Goal: Task Accomplishment & Management: Use online tool/utility

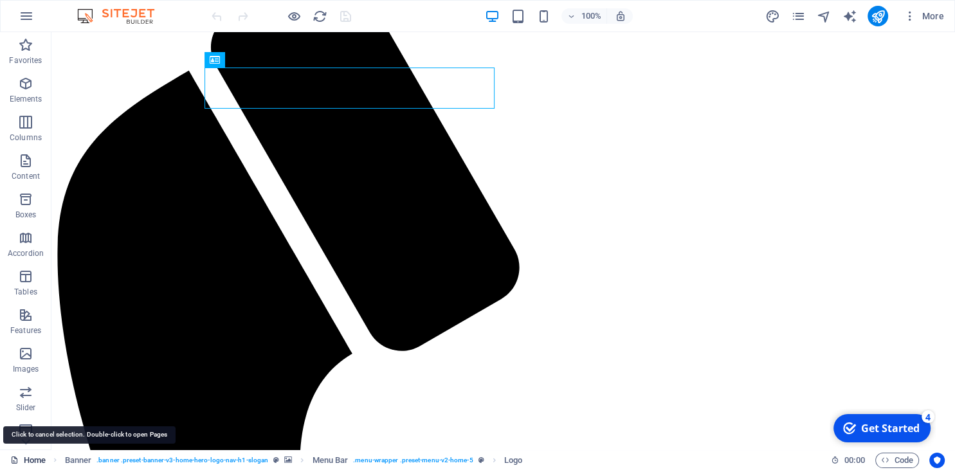
click at [30, 461] on link "Home" at bounding box center [27, 460] width 35 height 15
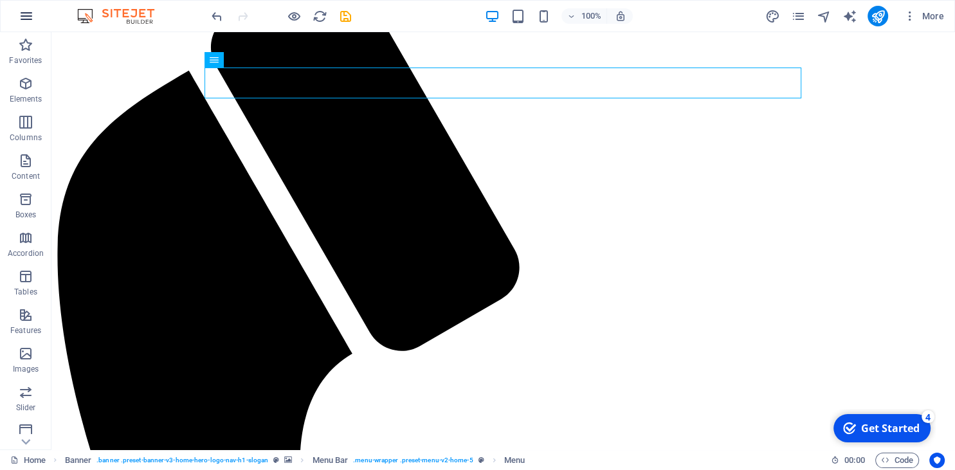
click at [0, 0] on icon "button" at bounding box center [0, 0] width 0 height 0
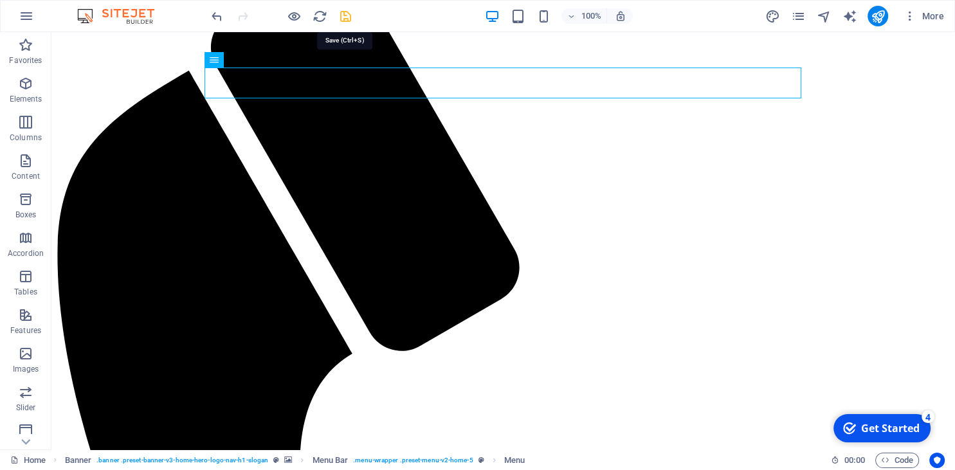
click at [0, 0] on icon "save" at bounding box center [0, 0] width 0 height 0
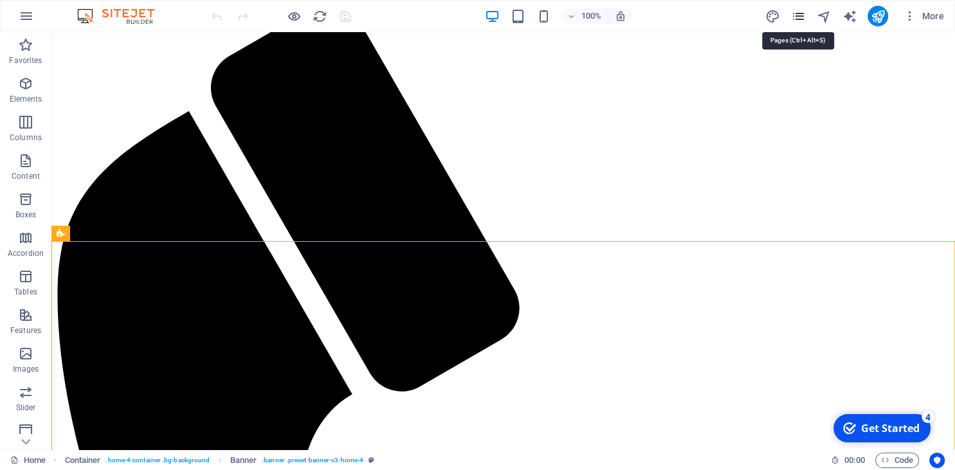
click at [798, 14] on icon "pages" at bounding box center [797, 16] width 15 height 15
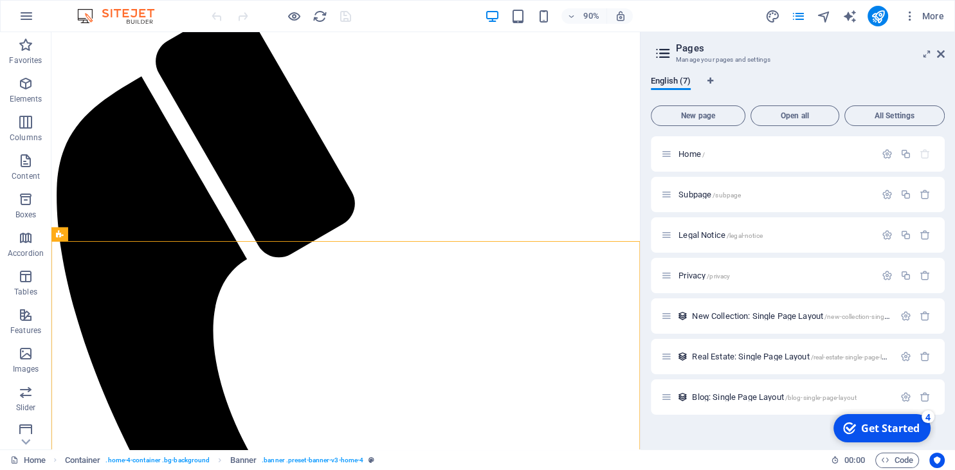
click at [940, 52] on icon at bounding box center [941, 54] width 8 height 10
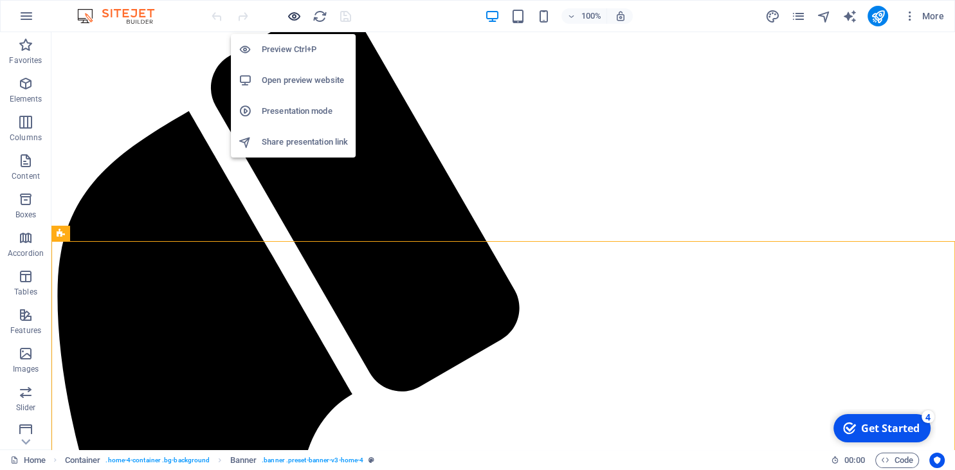
click at [296, 14] on icon "button" at bounding box center [294, 16] width 15 height 15
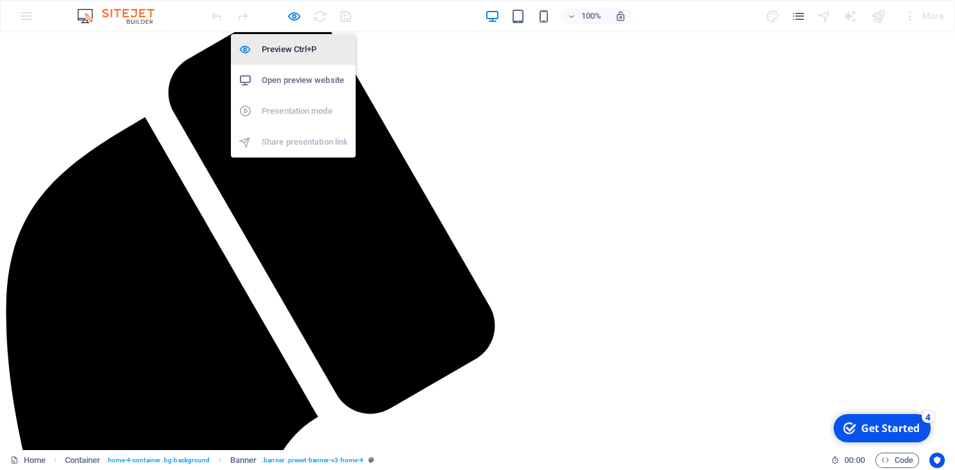
click at [293, 50] on h6 "Preview Ctrl+P" at bounding box center [305, 49] width 86 height 15
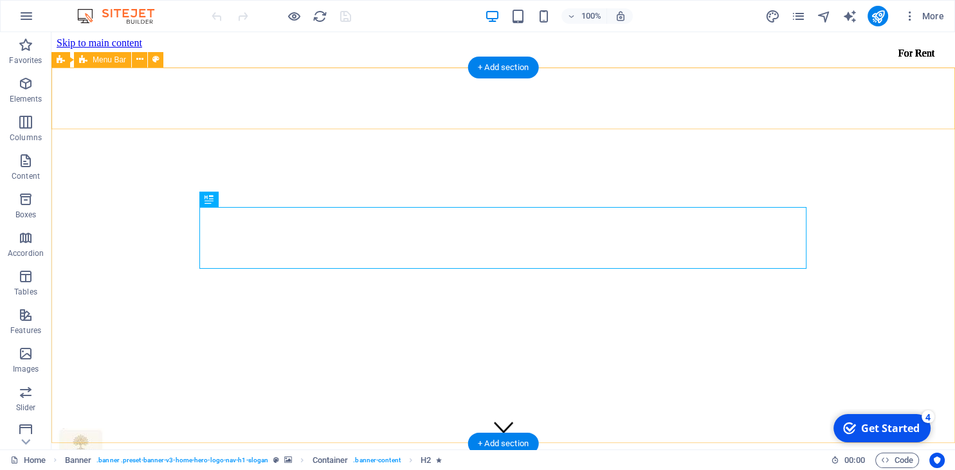
scroll to position [577, 0]
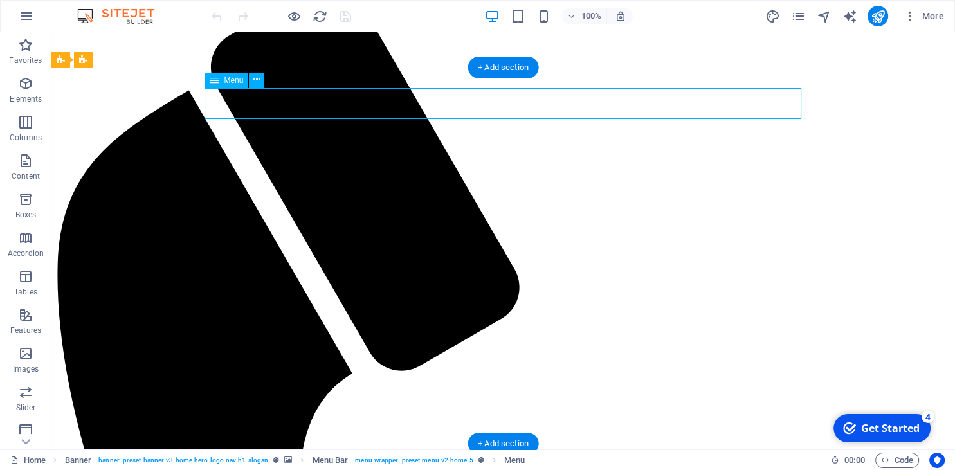
select select
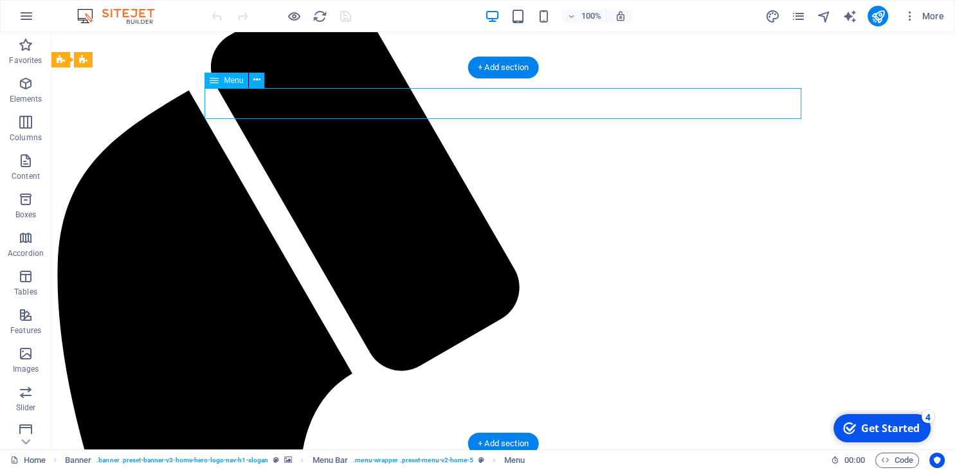
select select
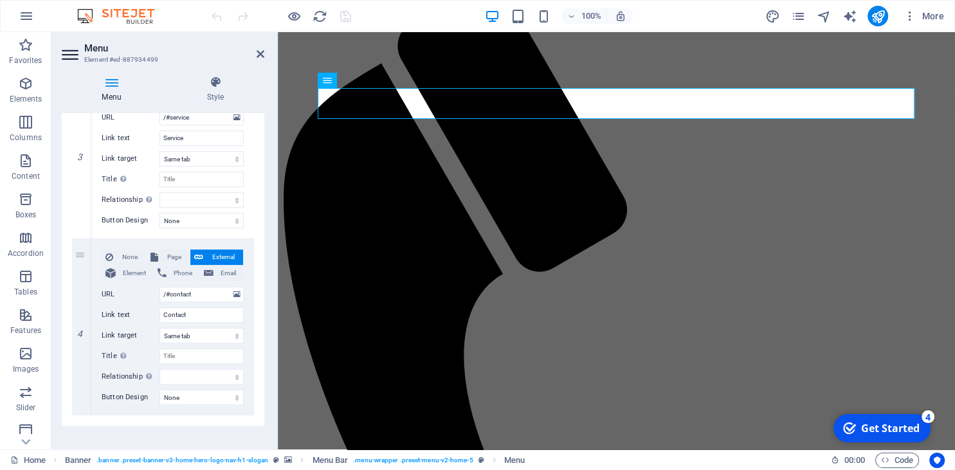
scroll to position [538, 0]
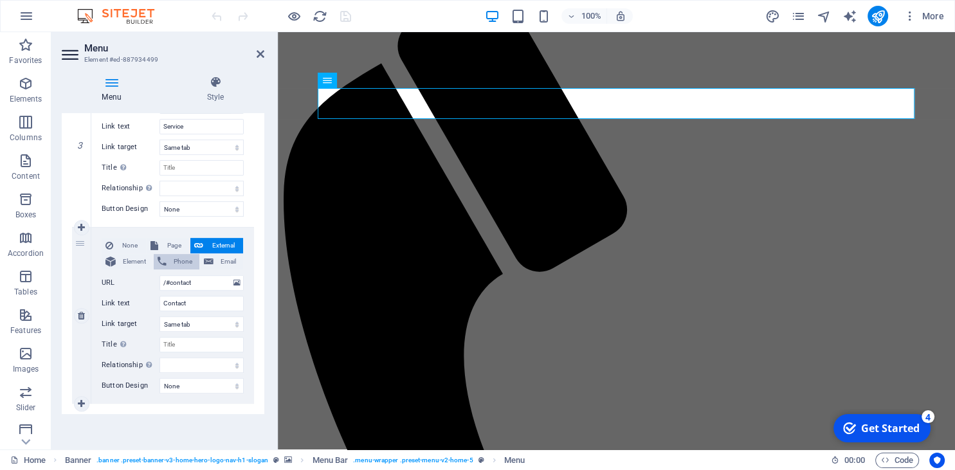
click at [181, 262] on span "Phone" at bounding box center [182, 261] width 25 height 15
select select
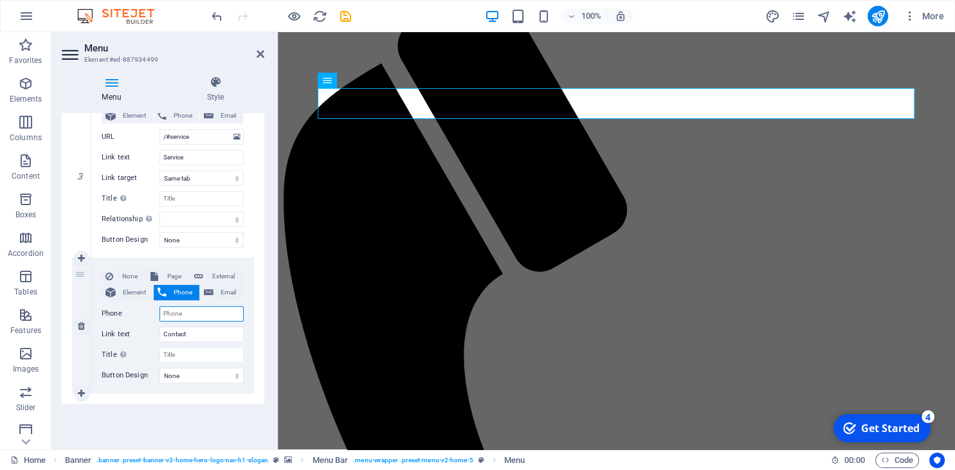
scroll to position [507, 0]
click at [185, 356] on input "Title Additional link description, should not be the same as the link text. The…" at bounding box center [201, 355] width 84 height 15
click at [159, 368] on select "None Default Primary Secondary" at bounding box center [201, 375] width 84 height 15
select select "default"
click option "Default" at bounding box center [0, 0] width 0 height 0
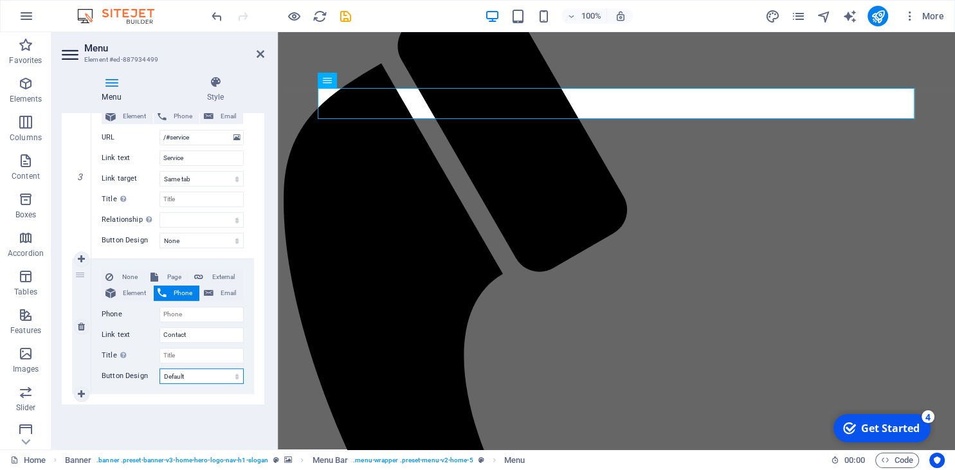
select select
click at [159, 368] on select "None Default Primary Secondary" at bounding box center [201, 375] width 84 height 15
select select
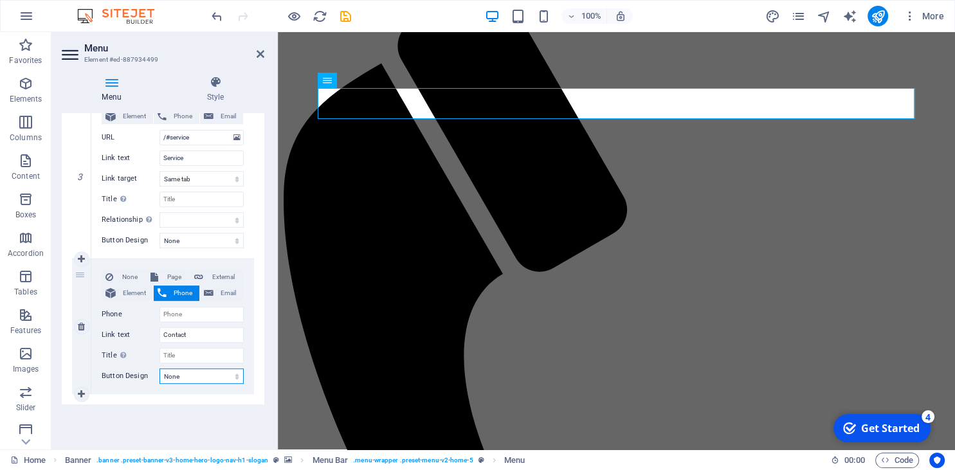
click option "None" at bounding box center [0, 0] width 0 height 0
select select
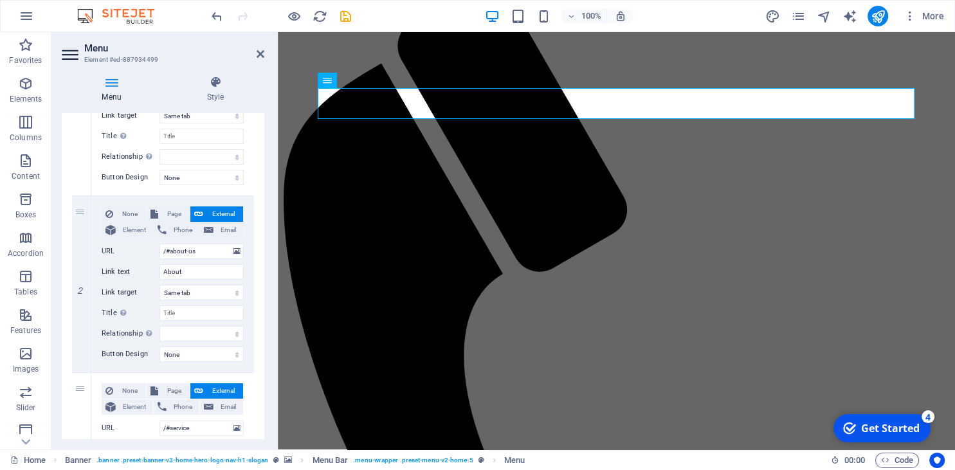
scroll to position [0, 0]
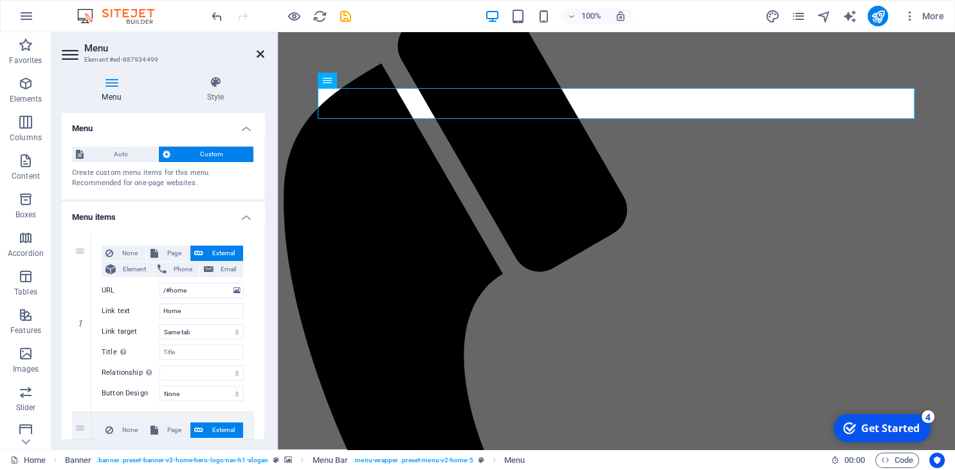
click at [259, 54] on icon at bounding box center [261, 54] width 8 height 10
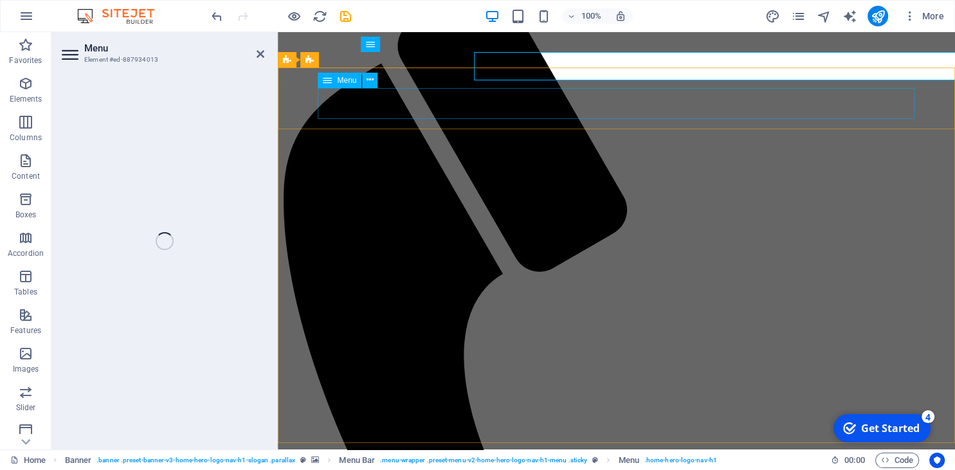
select select "default"
select select
select select "default"
select select
select select "default"
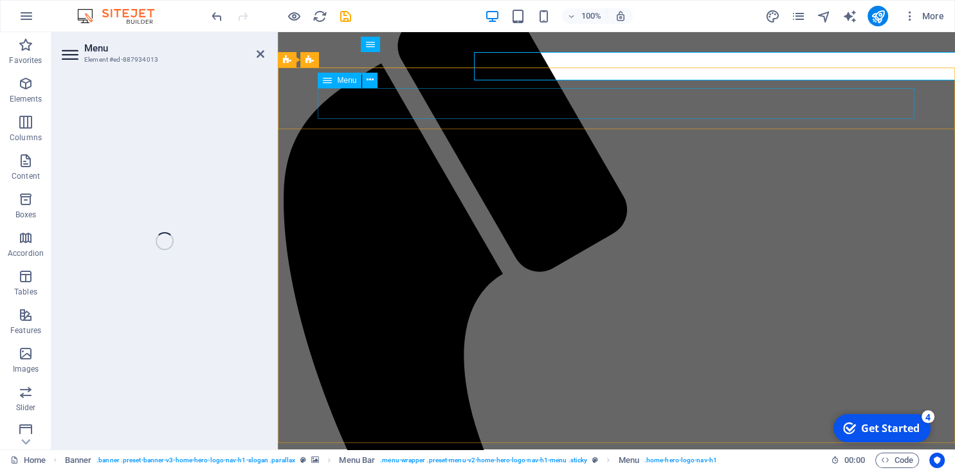
select select
select select "default"
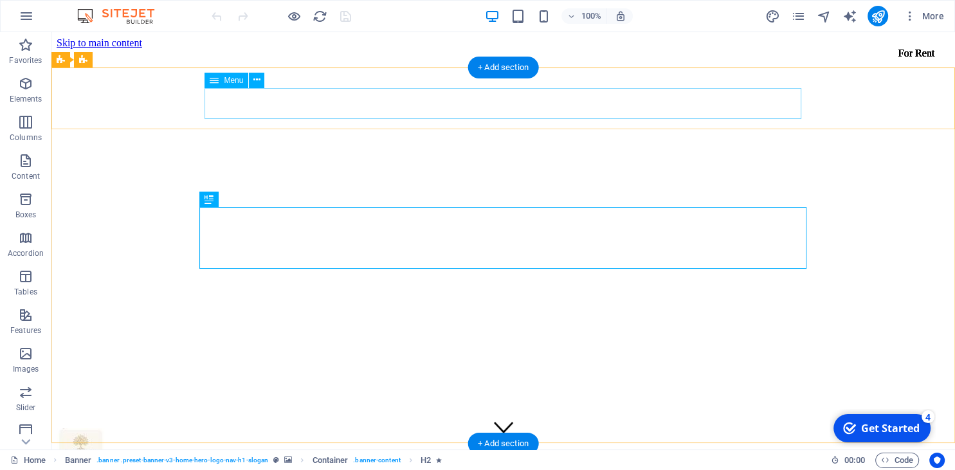
scroll to position [577, 0]
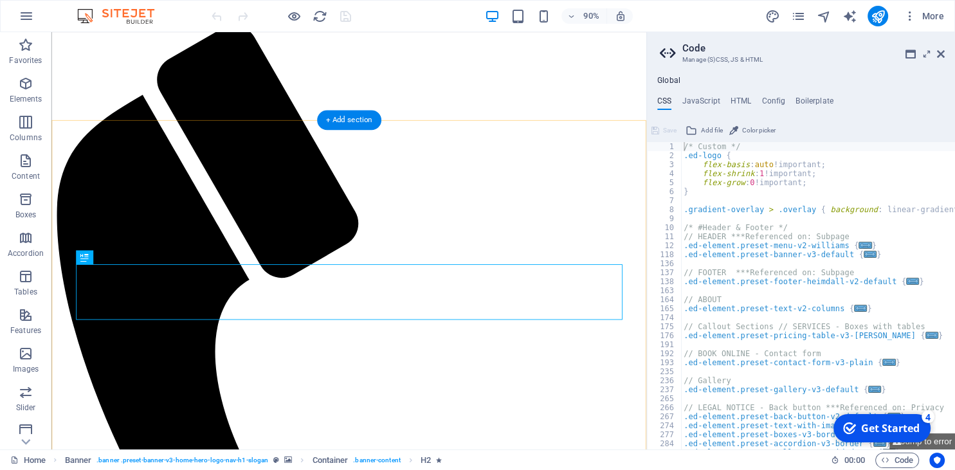
click at [0, 0] on div "+ Add section" at bounding box center [0, 0] width 0 height 0
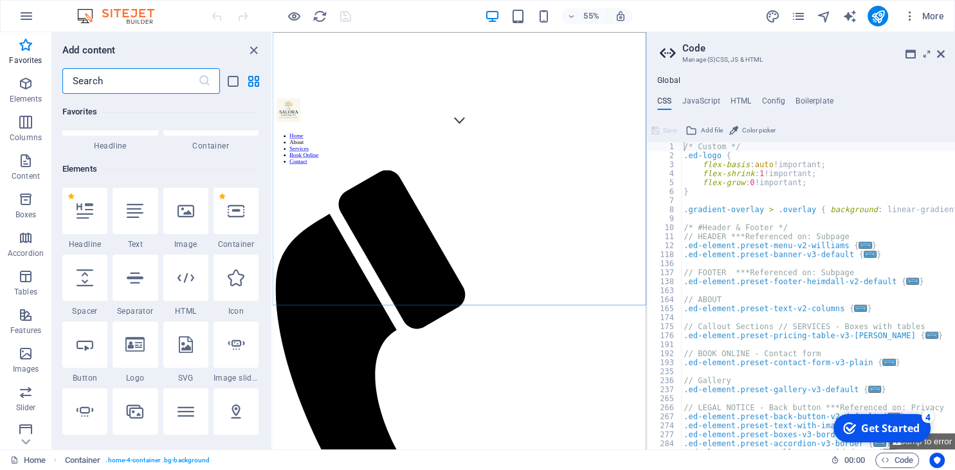
scroll to position [100, 0]
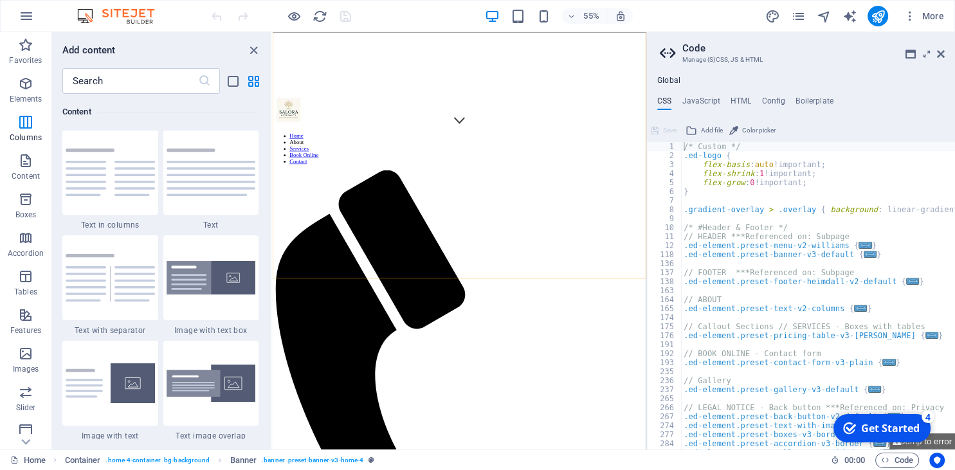
scroll to position [2130, 0]
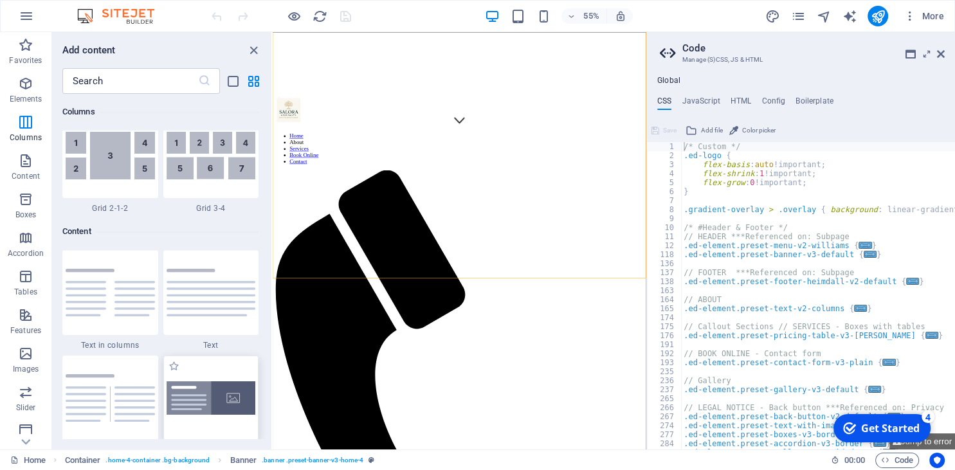
click at [204, 388] on div at bounding box center [211, 398] width 96 height 85
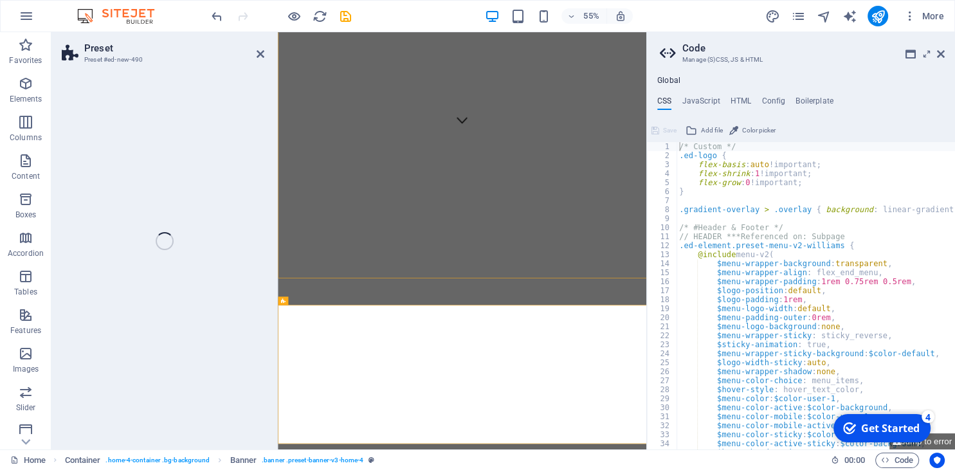
scroll to position [322, 0]
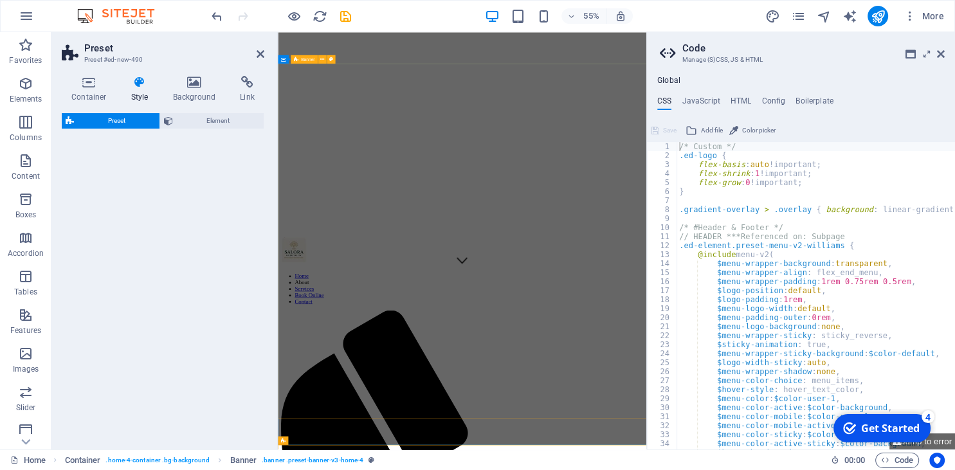
select select "rem"
select select "px"
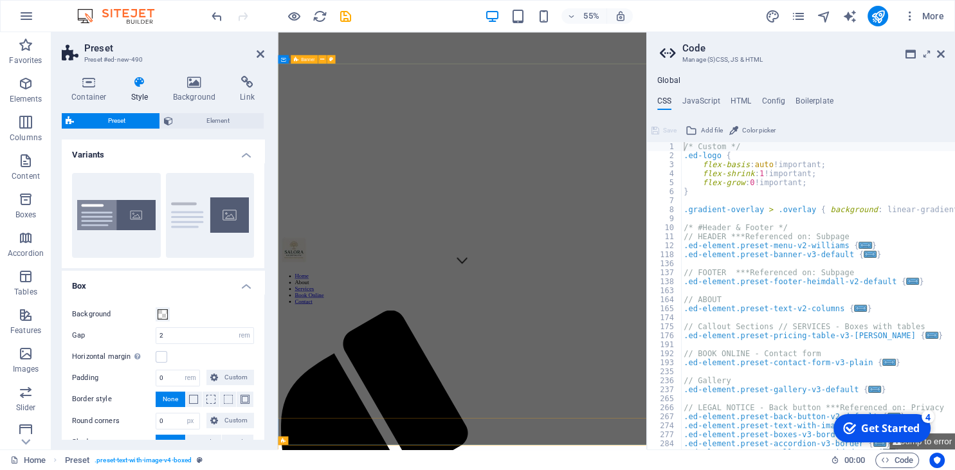
drag, startPoint x: 482, startPoint y: 420, endPoint x: 434, endPoint y: 440, distance: 51.6
click at [258, 53] on icon at bounding box center [261, 54] width 8 height 10
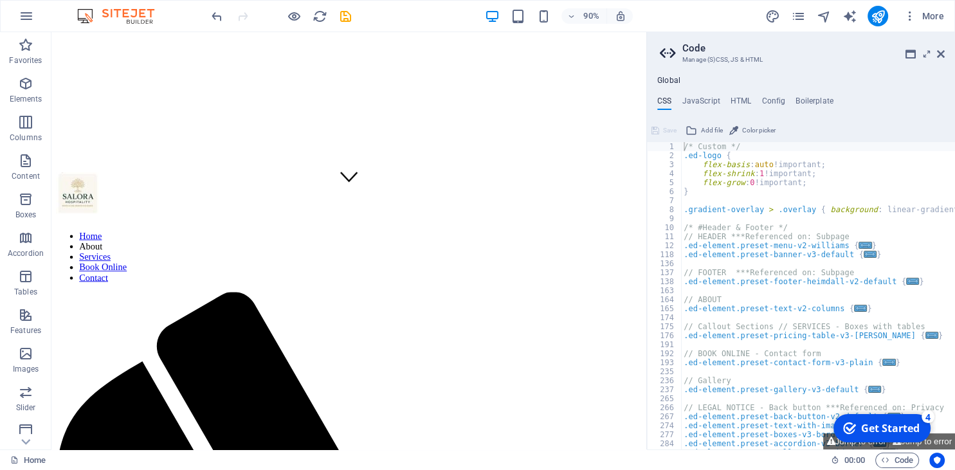
scroll to position [0, 0]
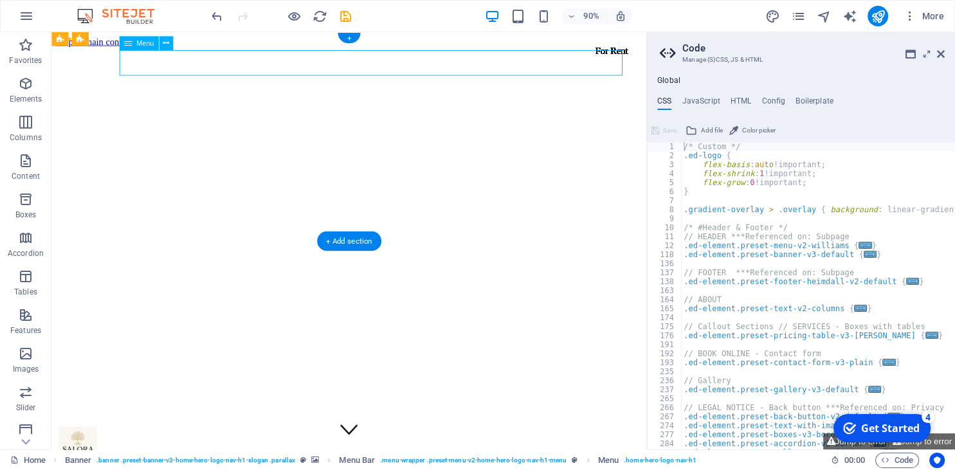
select select "default"
select select
select select "default"
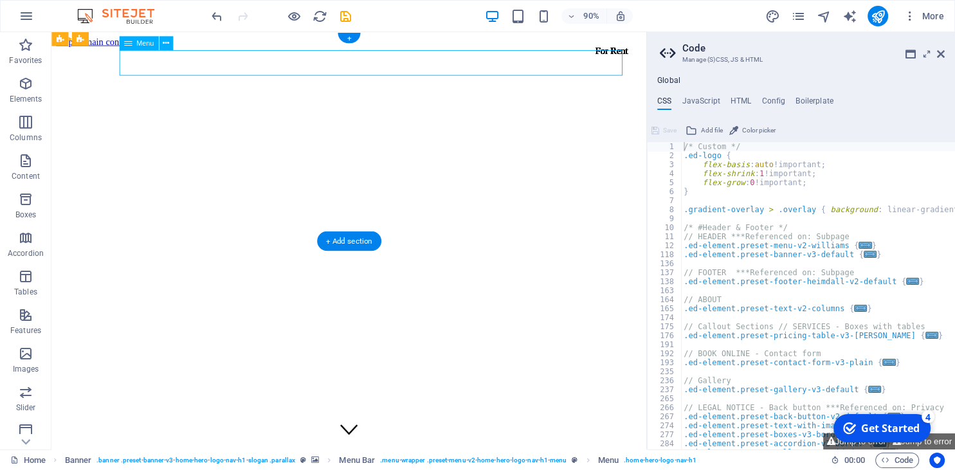
select select
select select "default"
select select
select select "default"
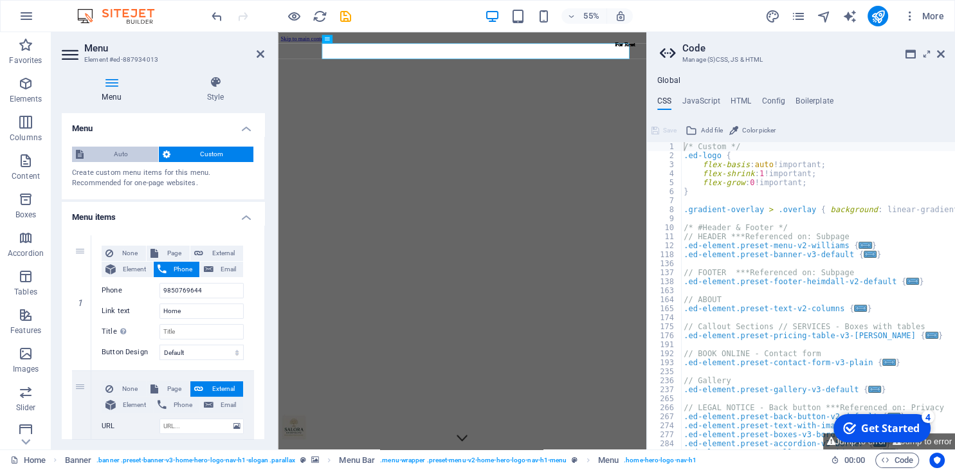
click at [115, 153] on span "Auto" at bounding box center [120, 154] width 67 height 15
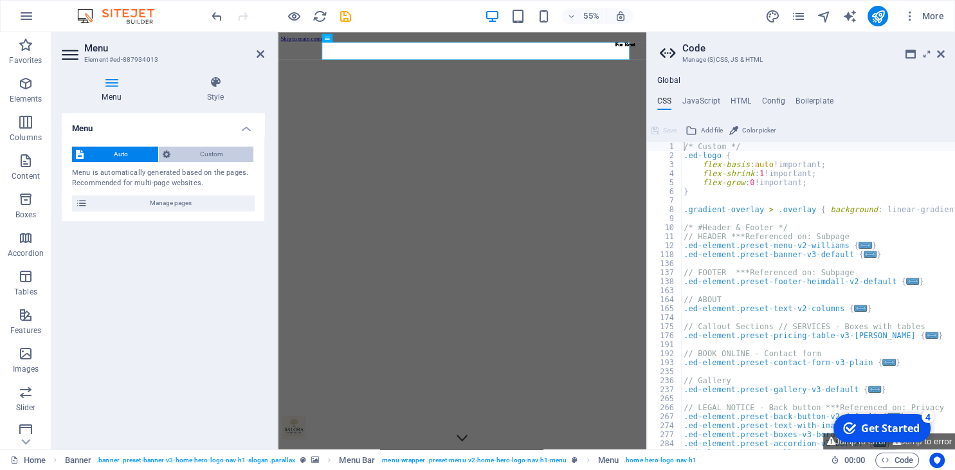
click at [197, 155] on span "Custom" at bounding box center [212, 154] width 76 height 15
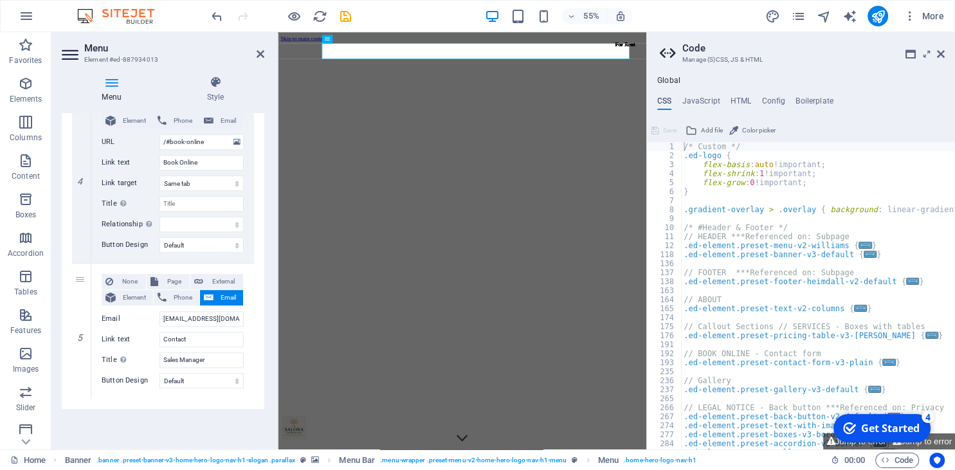
scroll to position [642, 0]
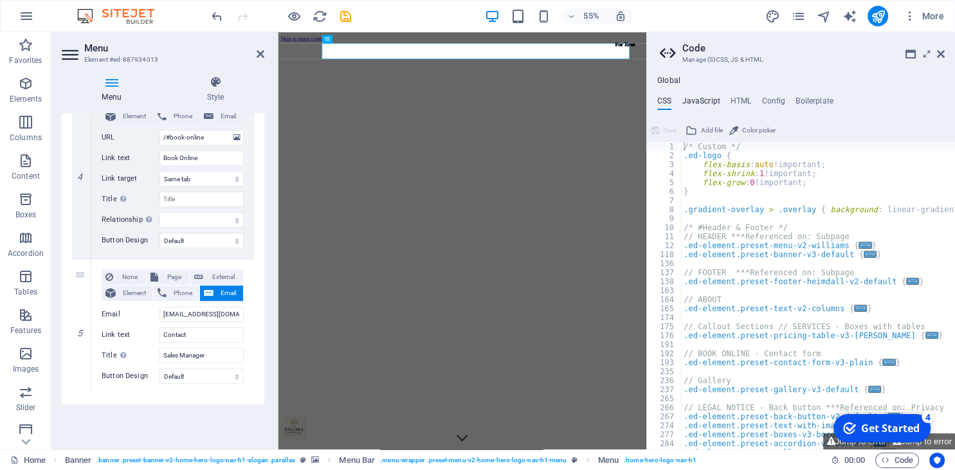
click at [697, 102] on h4 "JavaScript" at bounding box center [700, 103] width 38 height 14
type textarea "/* JS for preset "Menu V2" */"
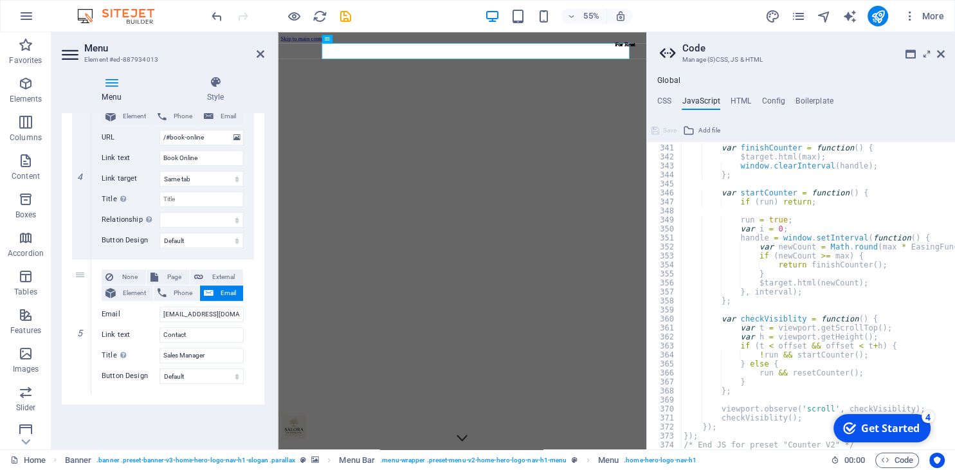
scroll to position [3058, 0]
type textarea "<a href="#main-content" class="wv-link-content button">Skip to main content</a>"
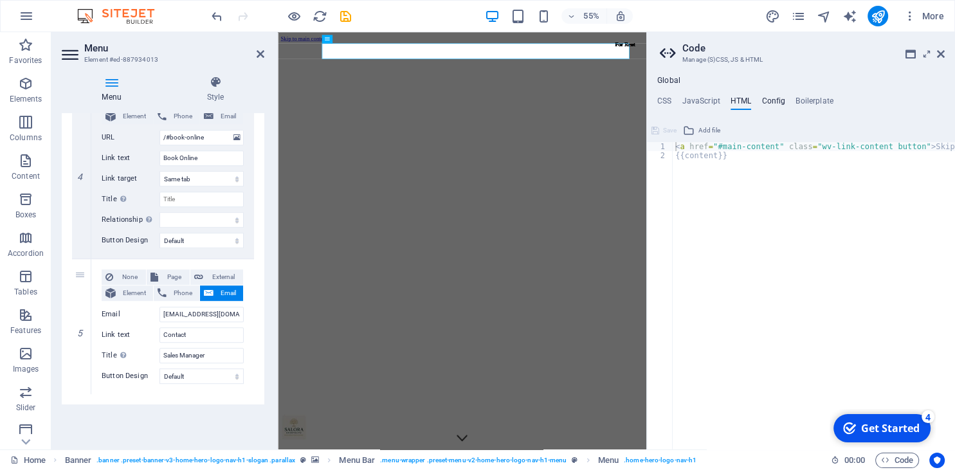
type textarea "$color-background: #ffffff;"
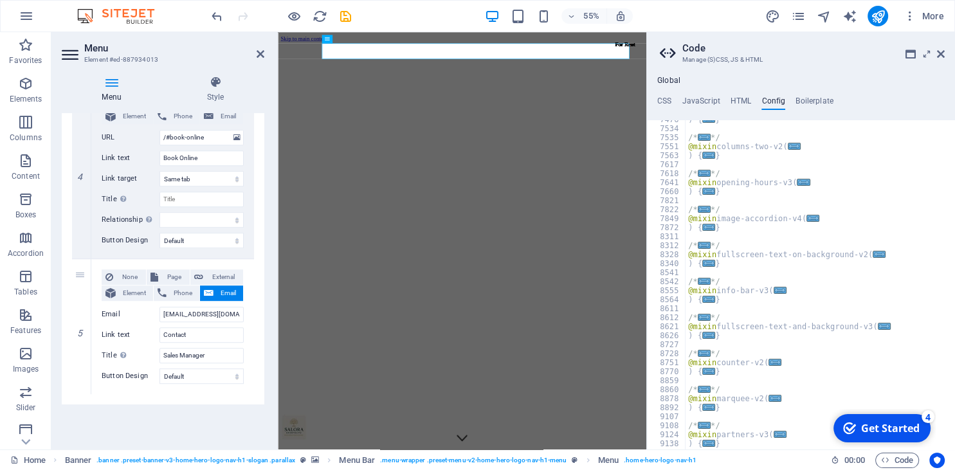
scroll to position [1327, 0]
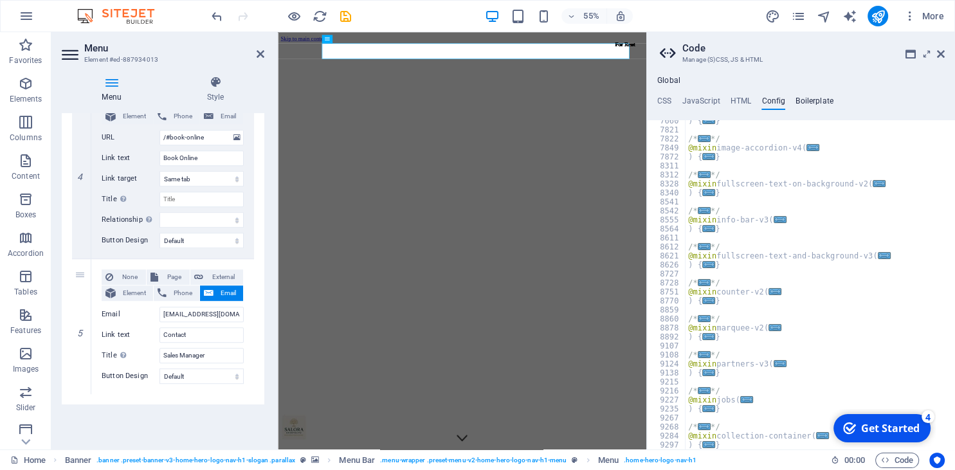
click at [802, 99] on h4 "Boilerplate" at bounding box center [814, 103] width 38 height 14
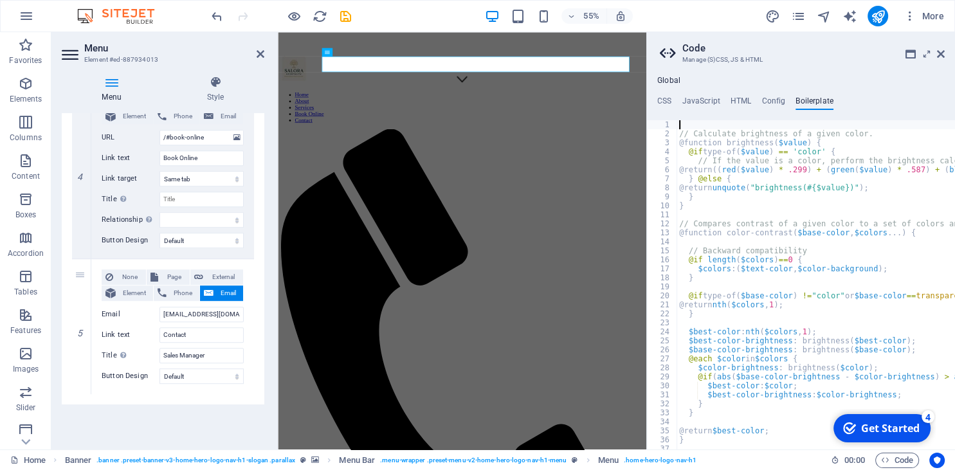
scroll to position [435, 0]
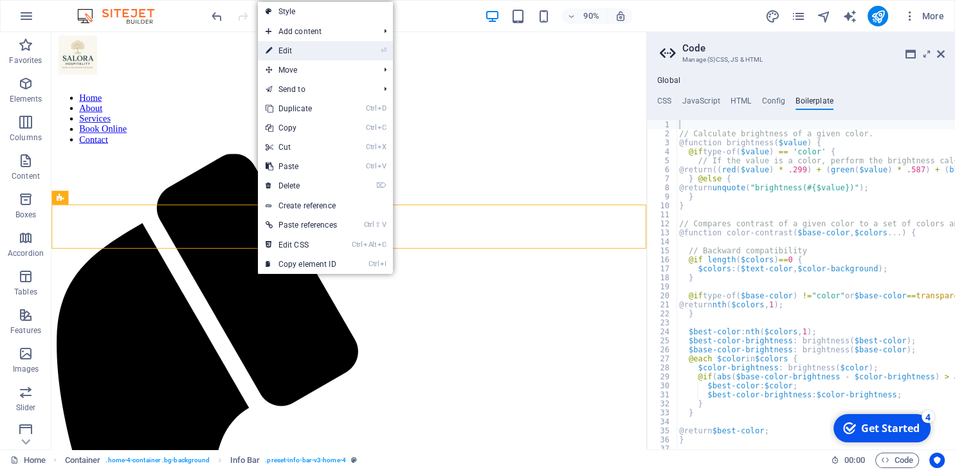
scroll to position [434, 0]
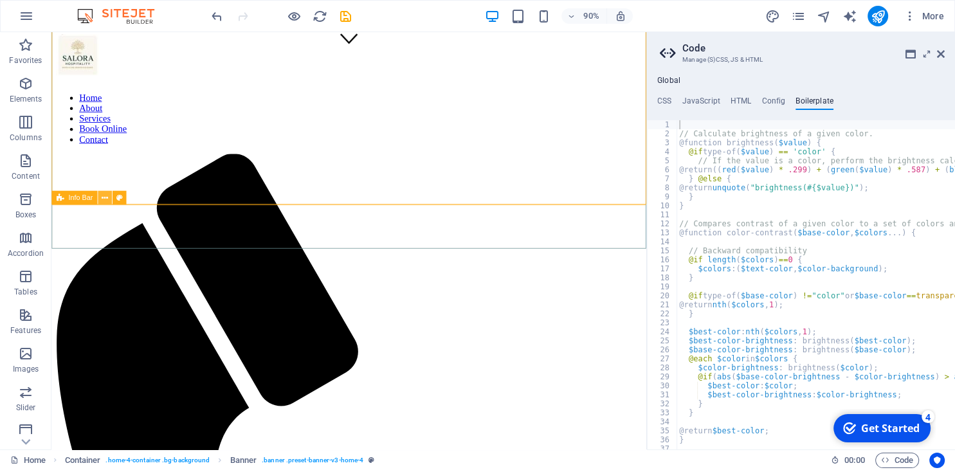
click at [104, 197] on icon at bounding box center [105, 198] width 6 height 12
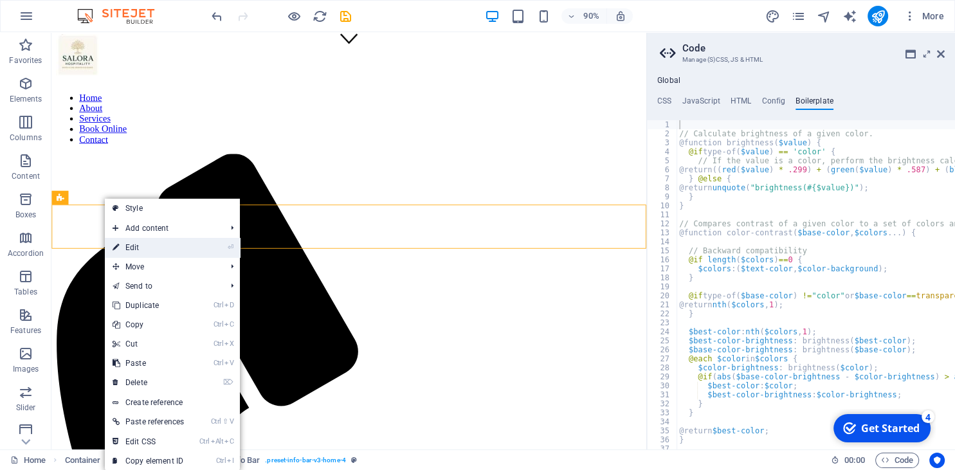
click at [132, 246] on link "⏎ Edit" at bounding box center [148, 247] width 87 height 19
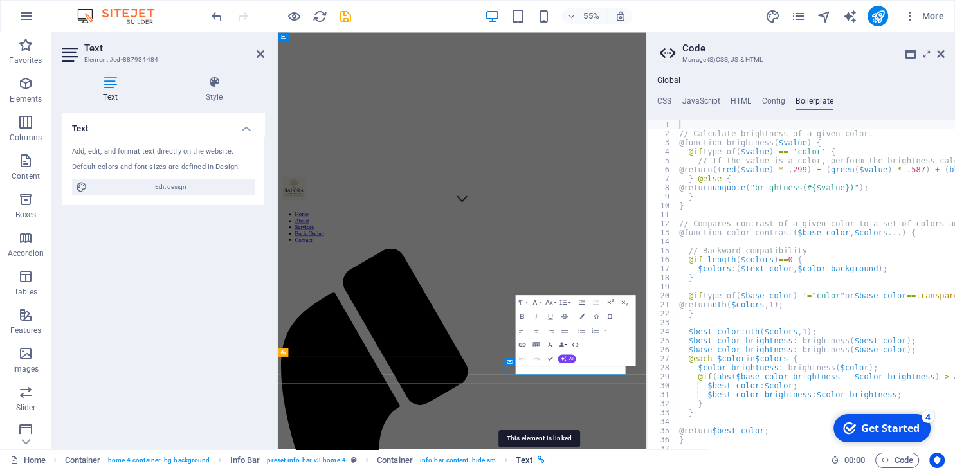
click at [538, 459] on icon "breadcrumb" at bounding box center [540, 459] width 7 height 7
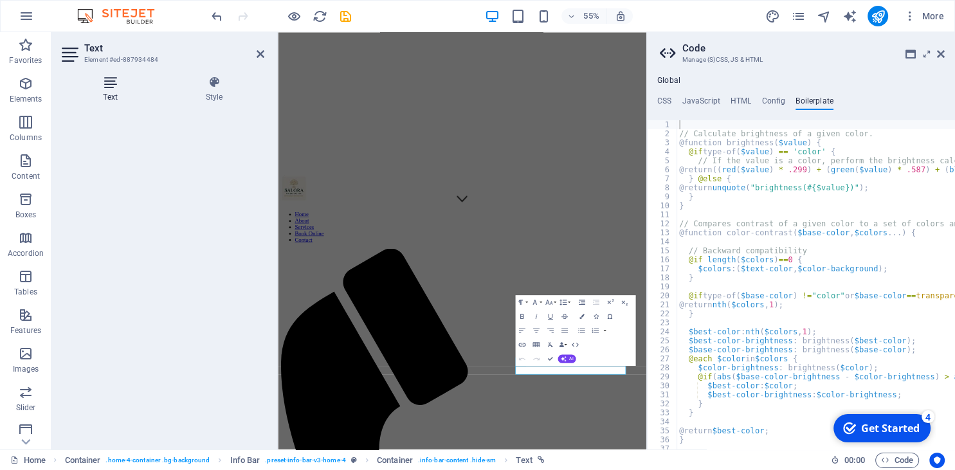
click at [114, 91] on h4 "Text" at bounding box center [113, 89] width 102 height 27
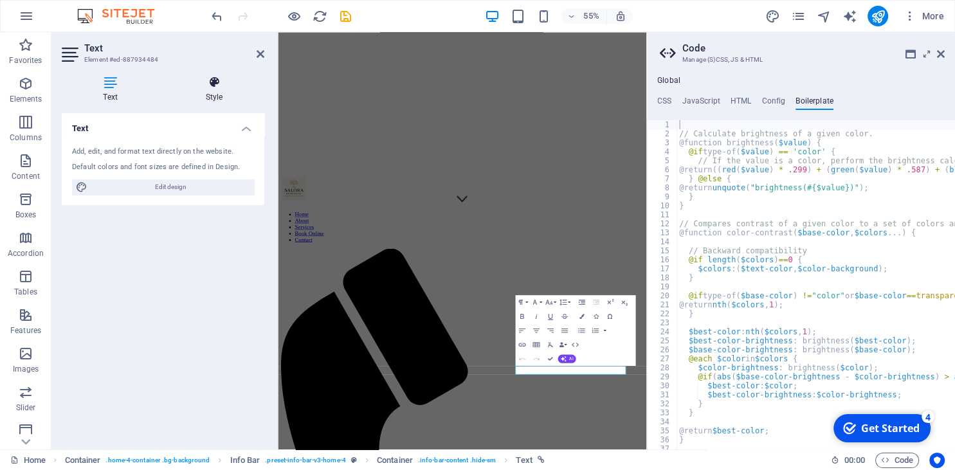
click at [213, 92] on h4 "Style" at bounding box center [214, 89] width 100 height 27
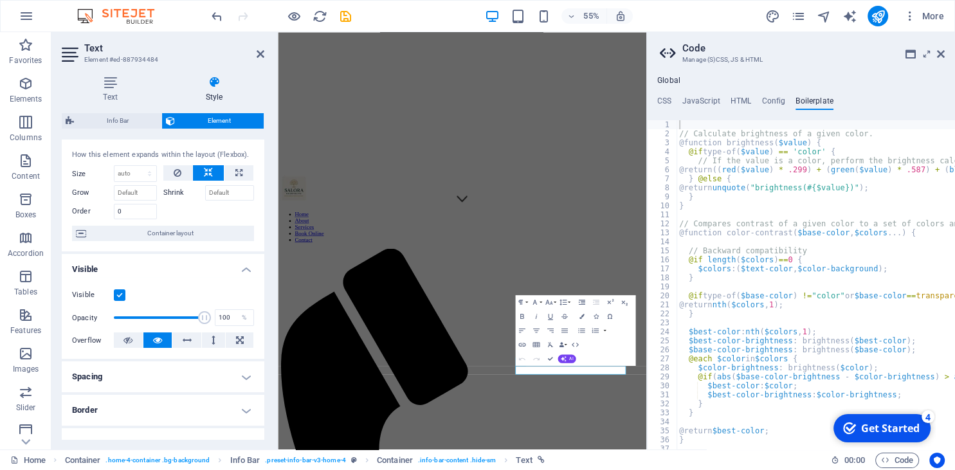
scroll to position [0, 0]
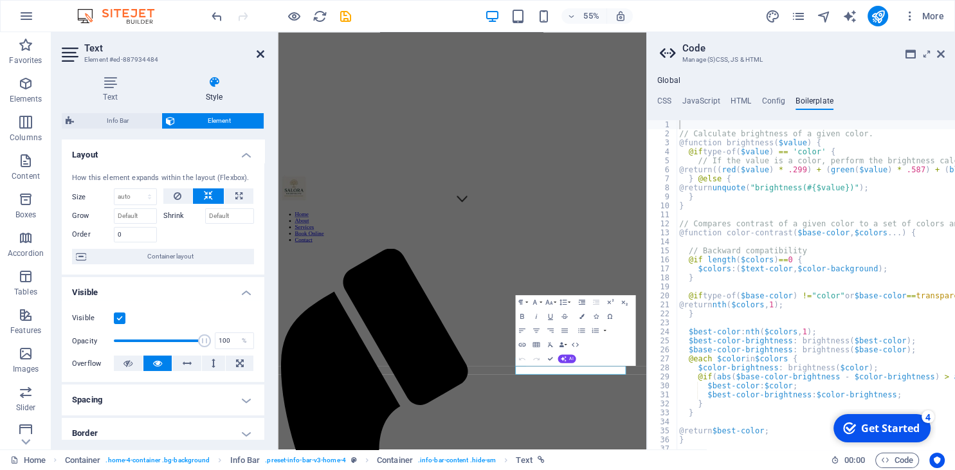
click at [258, 55] on icon at bounding box center [261, 54] width 8 height 10
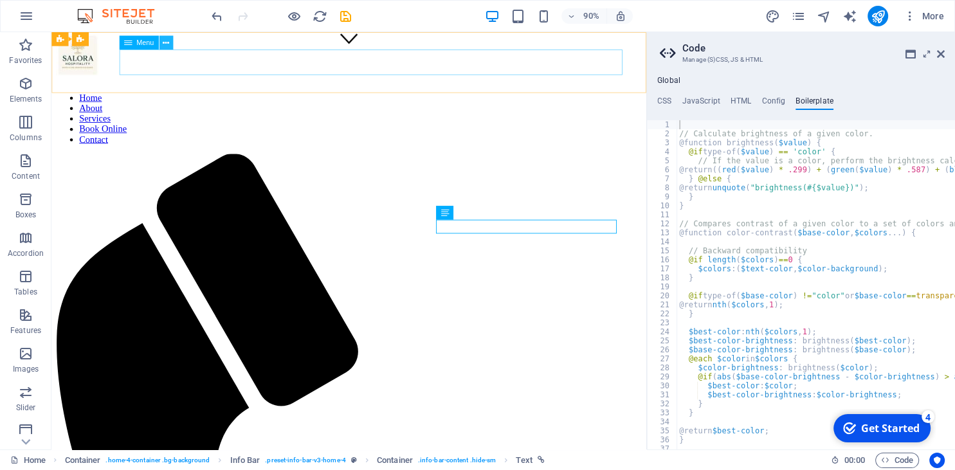
click at [166, 42] on icon at bounding box center [166, 43] width 6 height 12
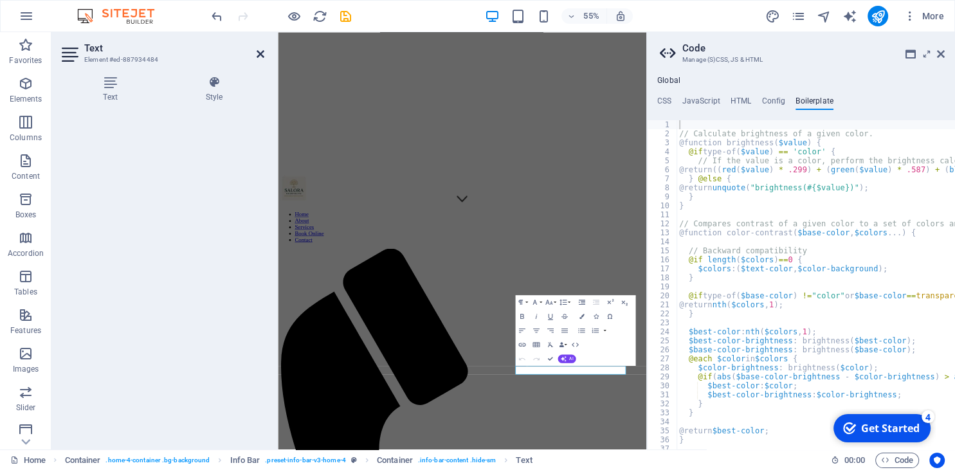
click at [258, 54] on icon at bounding box center [261, 54] width 8 height 10
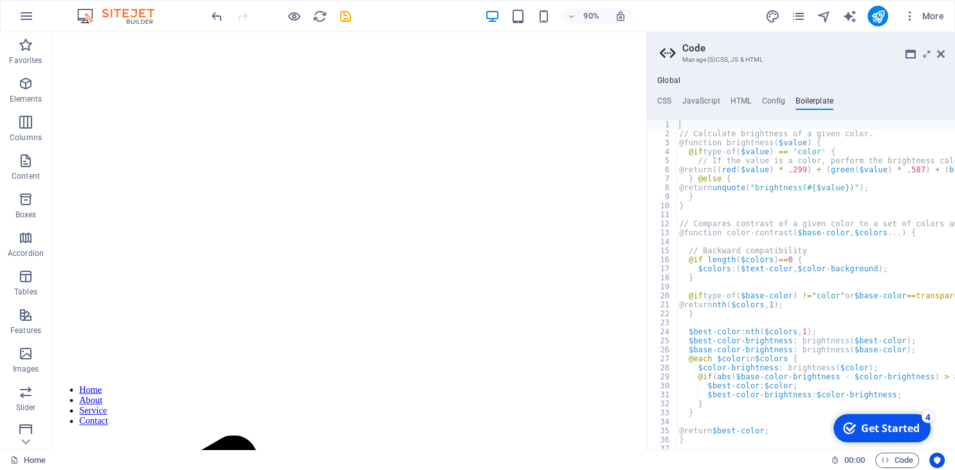
scroll to position [4564, 0]
click at [320, 14] on icon "reload" at bounding box center [319, 16] width 15 height 15
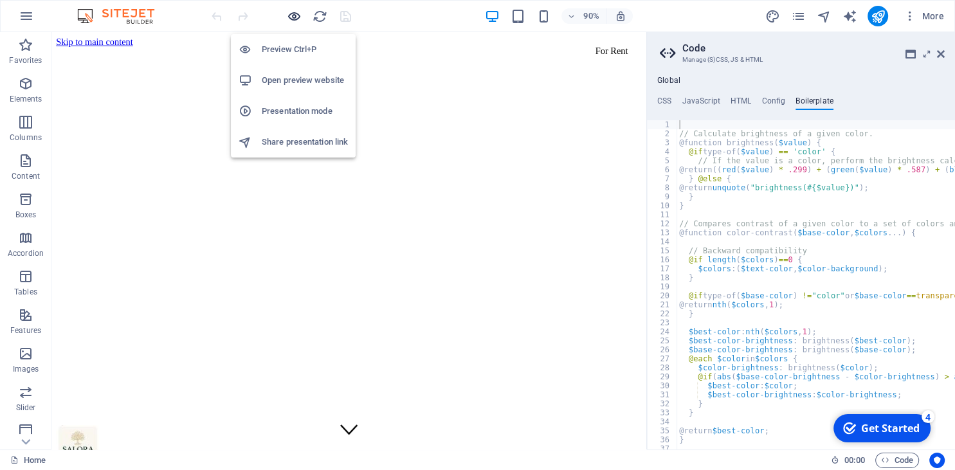
scroll to position [0, 0]
click at [281, 80] on h6 "Open preview website" at bounding box center [305, 80] width 86 height 15
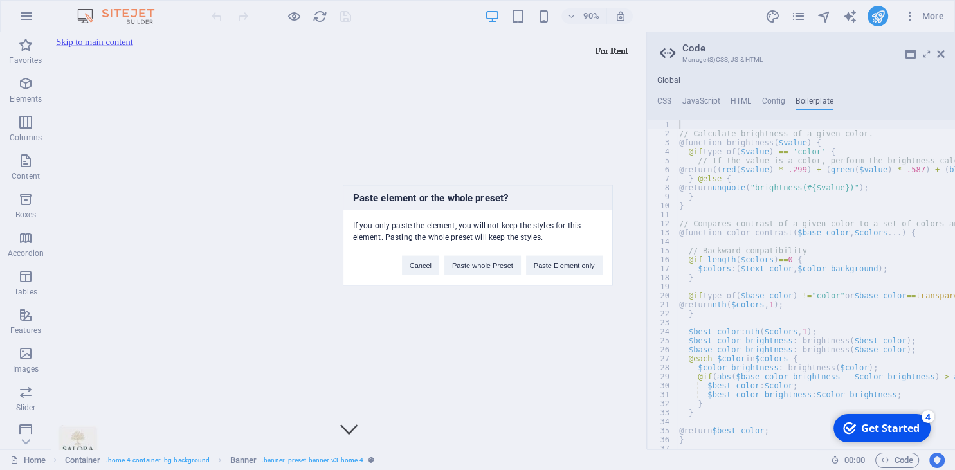
click at [284, 272] on div "Paste element or the whole preset? If you only paste the element, you will not …" at bounding box center [477, 235] width 955 height 470
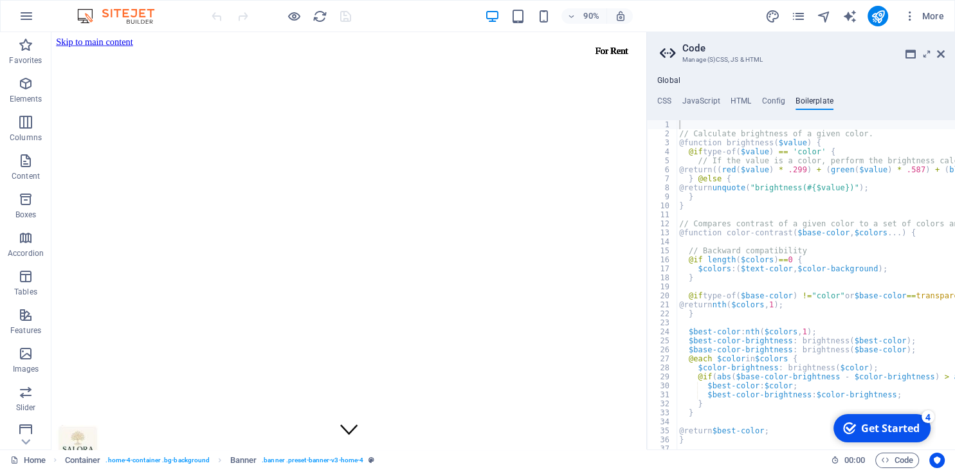
select select "vh"
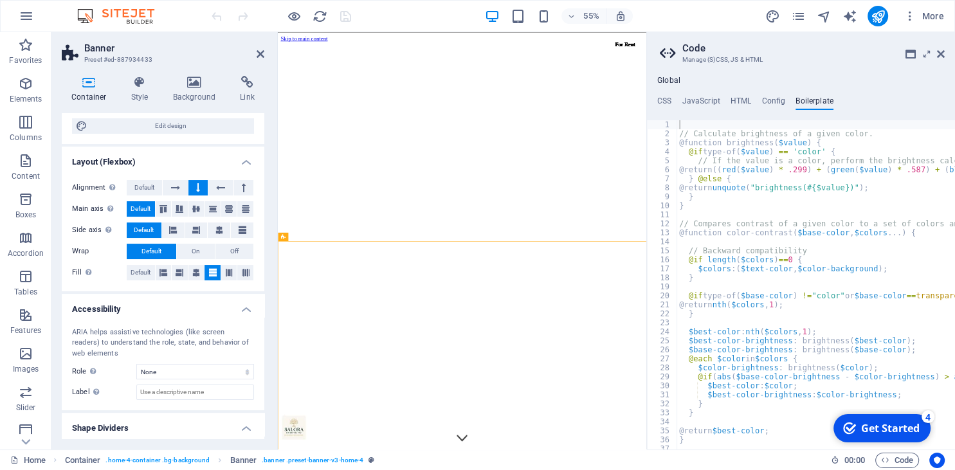
scroll to position [193, 0]
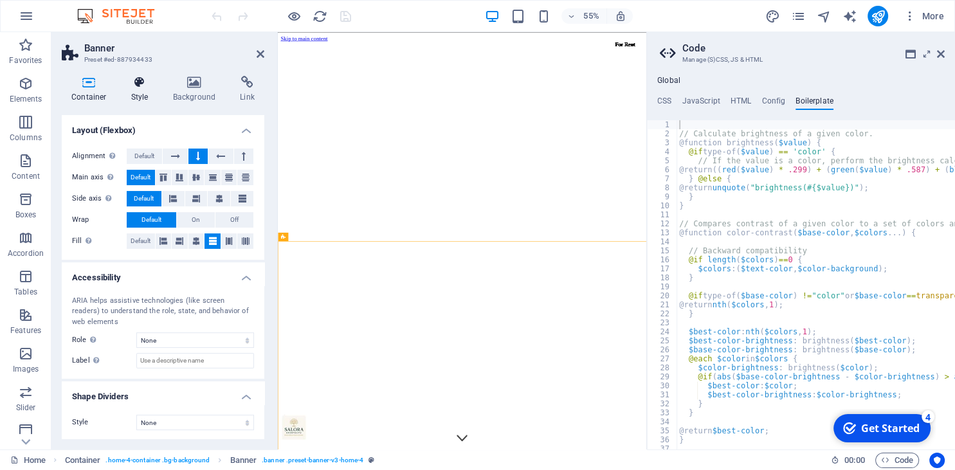
click at [138, 88] on icon at bounding box center [140, 82] width 37 height 13
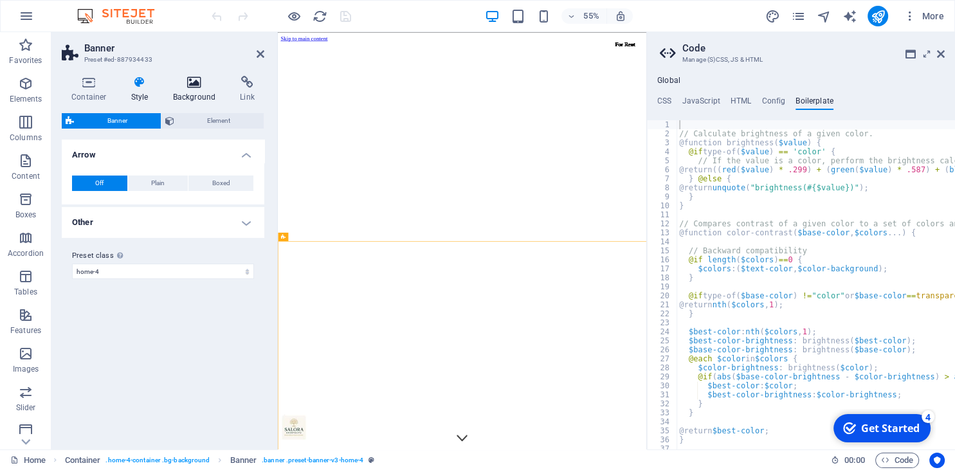
click at [195, 91] on h4 "Background" at bounding box center [197, 89] width 68 height 27
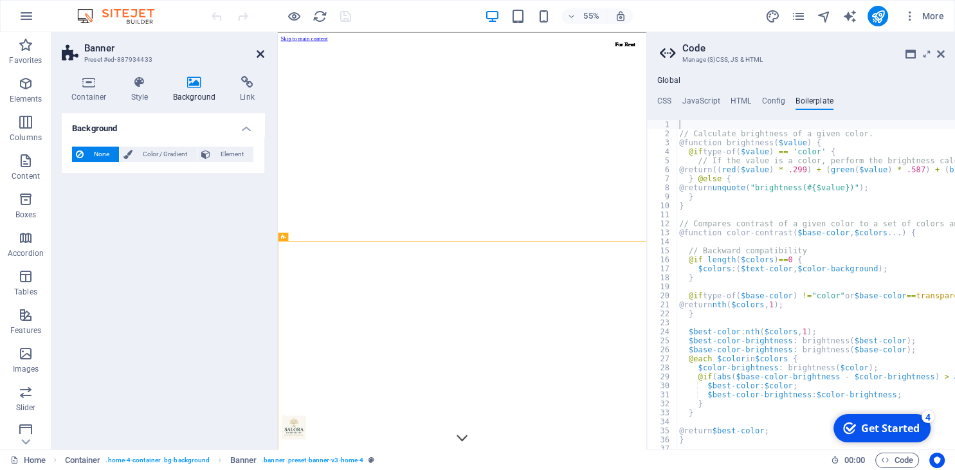
click at [258, 55] on icon at bounding box center [261, 54] width 8 height 10
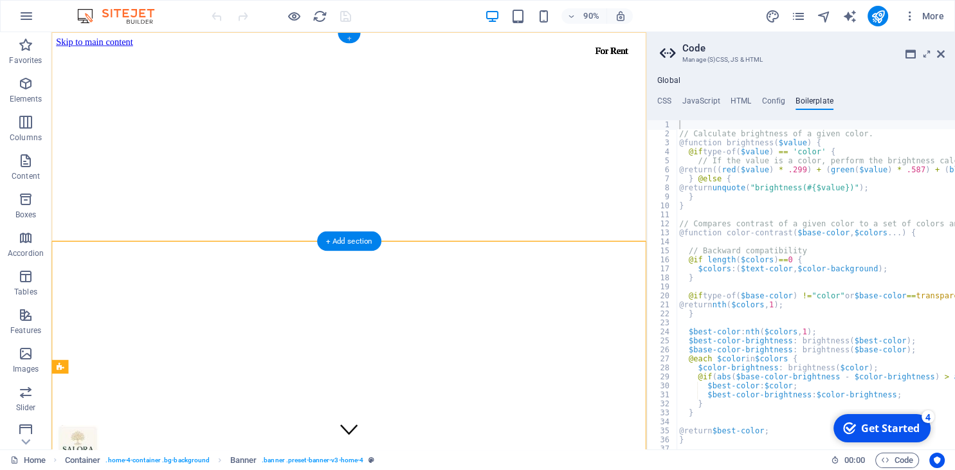
click at [348, 39] on div "+" at bounding box center [349, 38] width 23 height 10
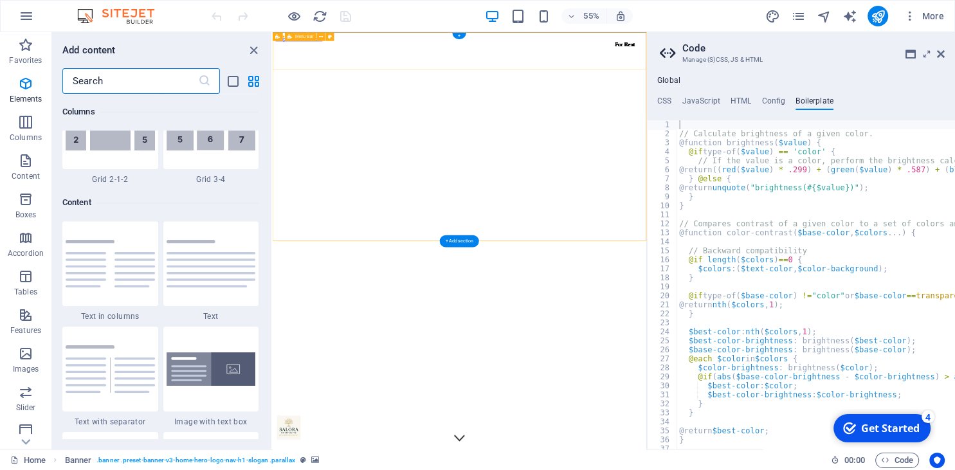
scroll to position [2249, 0]
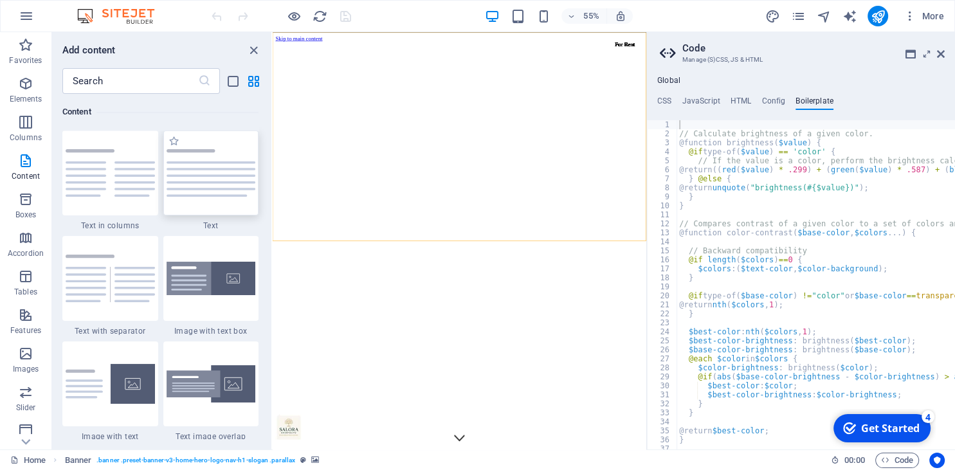
drag, startPoint x: 190, startPoint y: 179, endPoint x: 132, endPoint y: 1238, distance: 1060.4
click at [190, 179] on img at bounding box center [211, 173] width 89 height 48
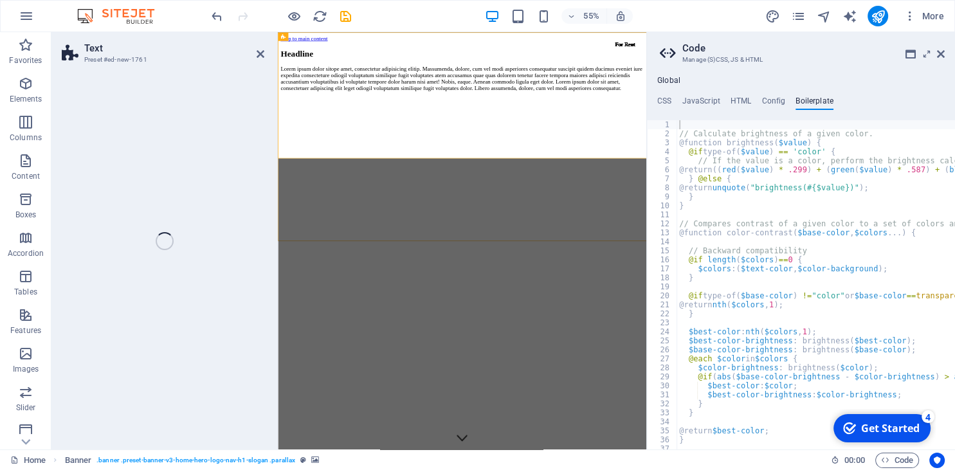
select select "preset-text-v2-default"
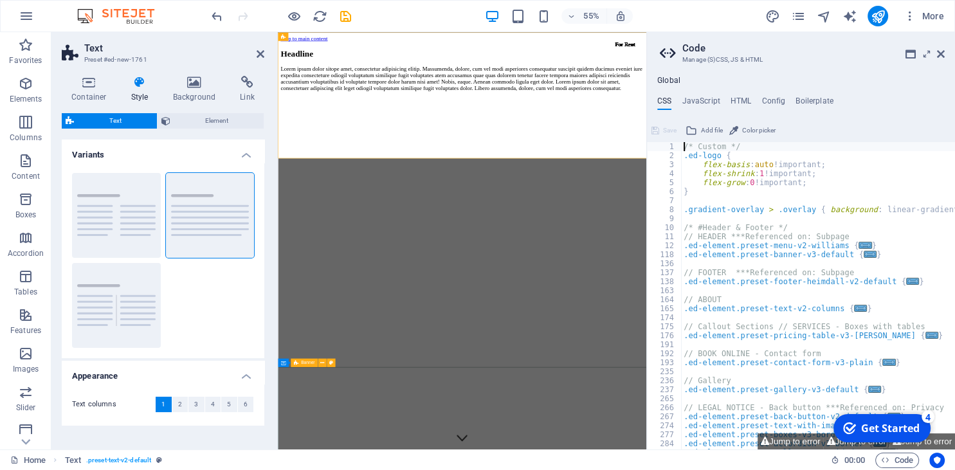
drag, startPoint x: 410, startPoint y: 1270, endPoint x: 354, endPoint y: 708, distance: 564.6
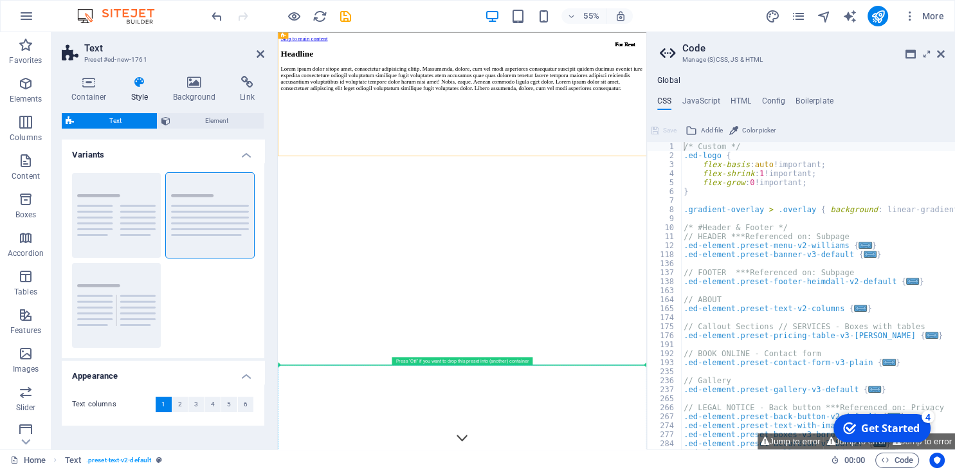
scroll to position [6, 0]
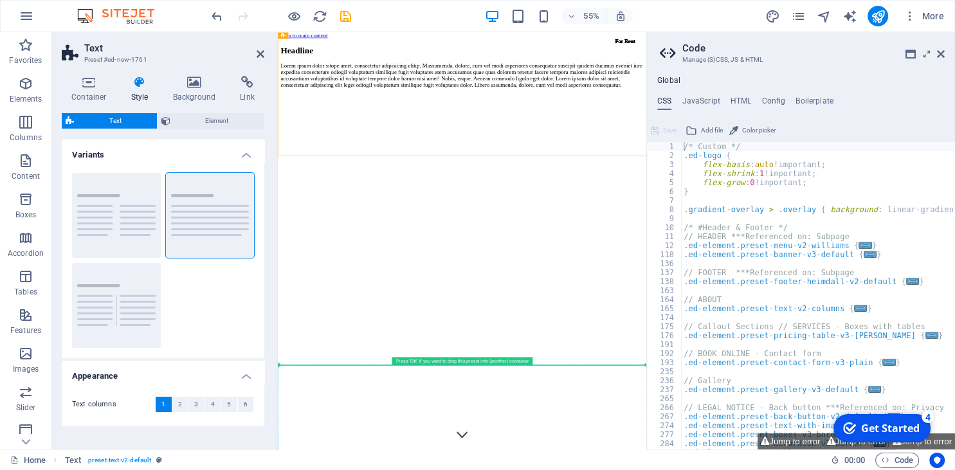
drag, startPoint x: 452, startPoint y: 66, endPoint x: 433, endPoint y: 698, distance: 632.3
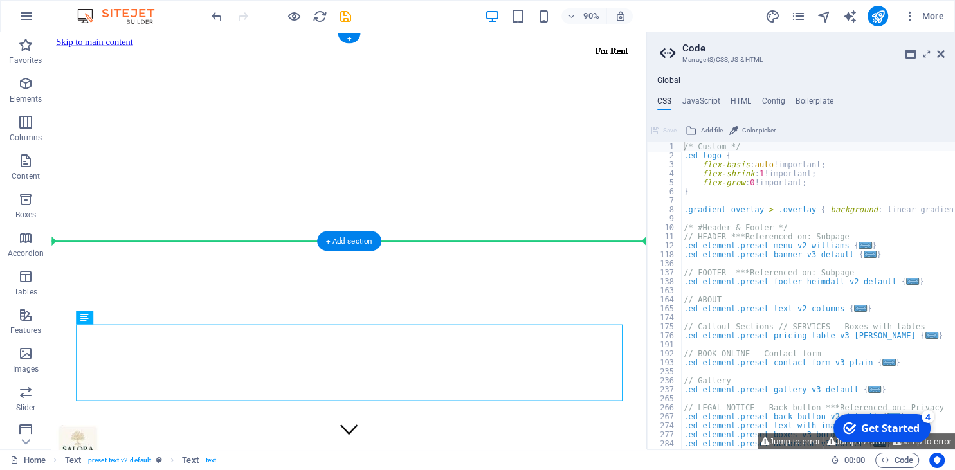
drag, startPoint x: 170, startPoint y: 529, endPoint x: 388, endPoint y: 198, distance: 396.4
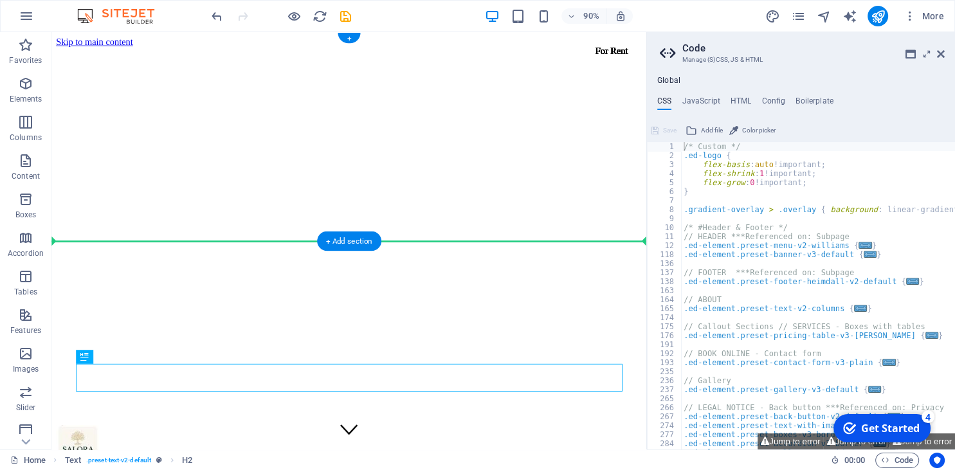
drag, startPoint x: 263, startPoint y: 418, endPoint x: 301, endPoint y: 234, distance: 187.7
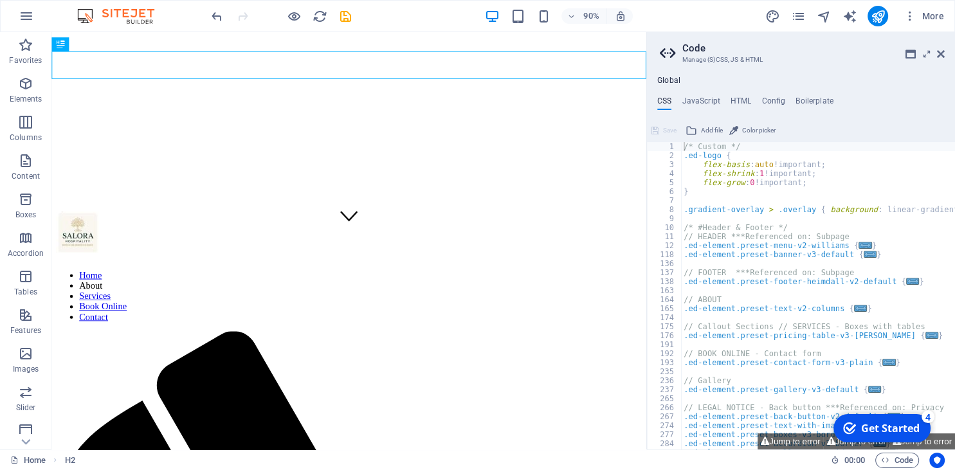
scroll to position [248, 0]
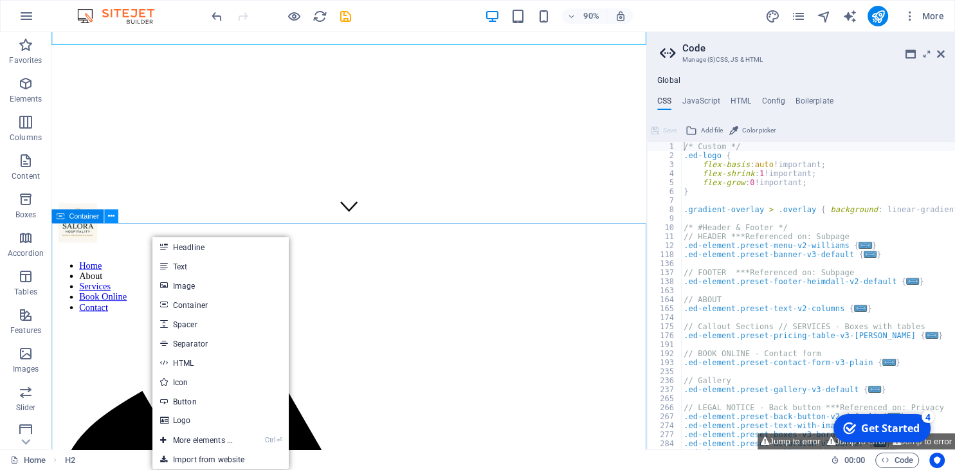
click at [113, 216] on icon at bounding box center [111, 216] width 6 height 12
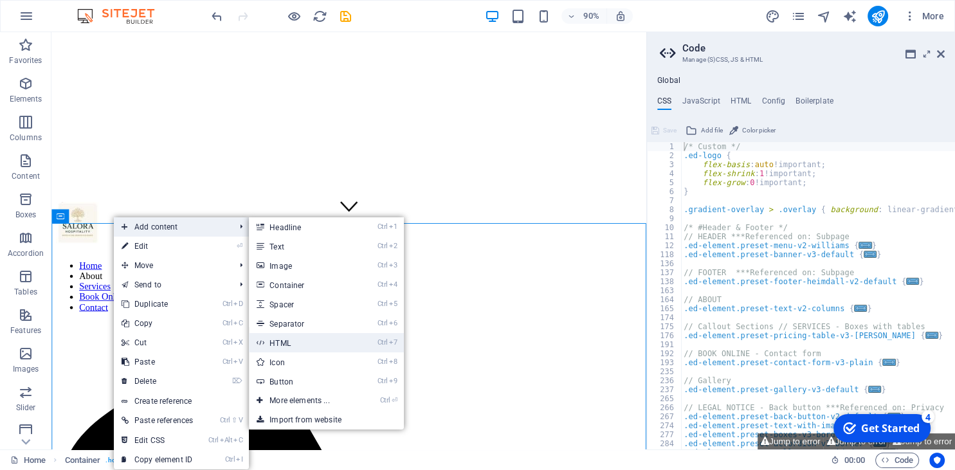
click at [284, 340] on link "Ctrl 7 HTML" at bounding box center [302, 342] width 106 height 19
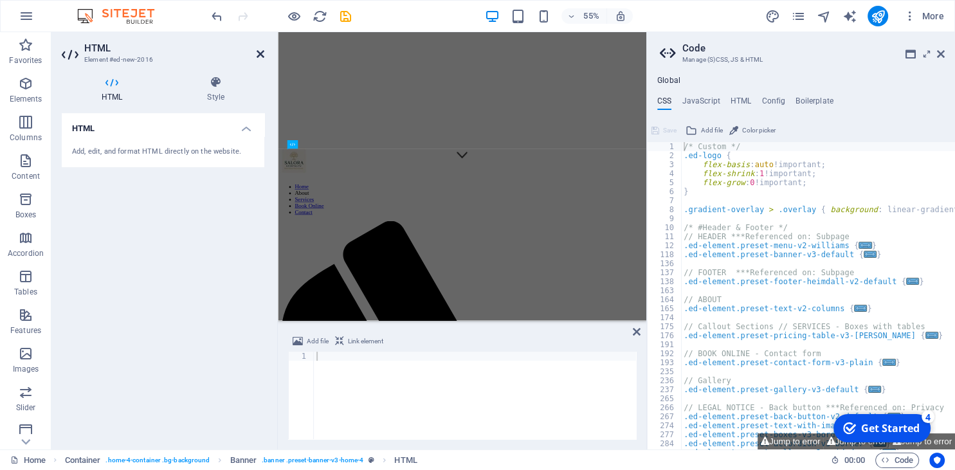
click at [261, 50] on icon at bounding box center [261, 54] width 8 height 10
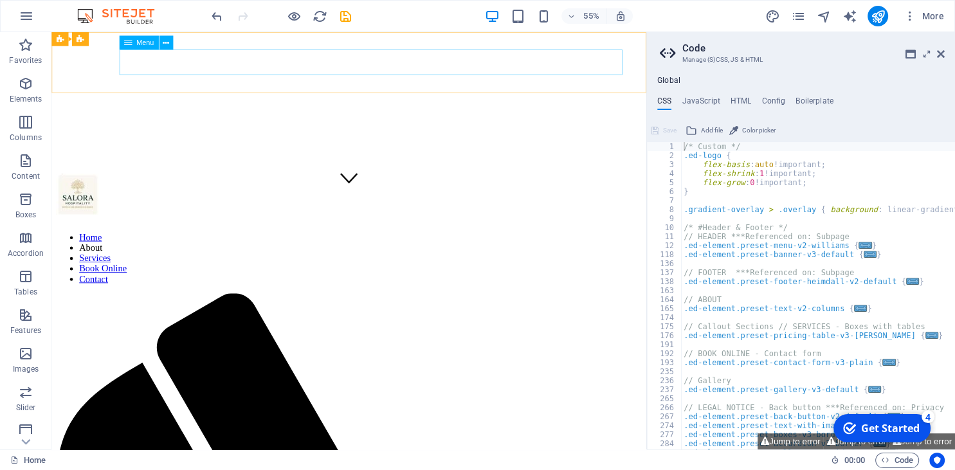
scroll to position [248, 0]
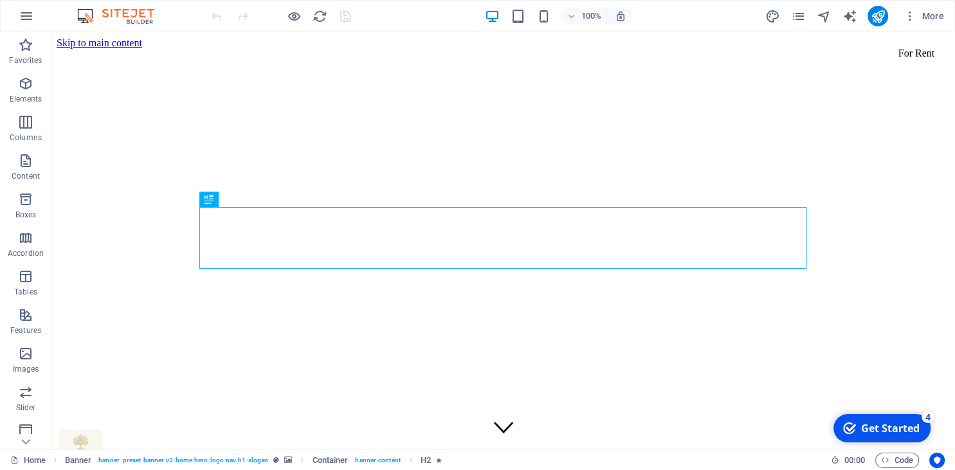
scroll to position [577, 0]
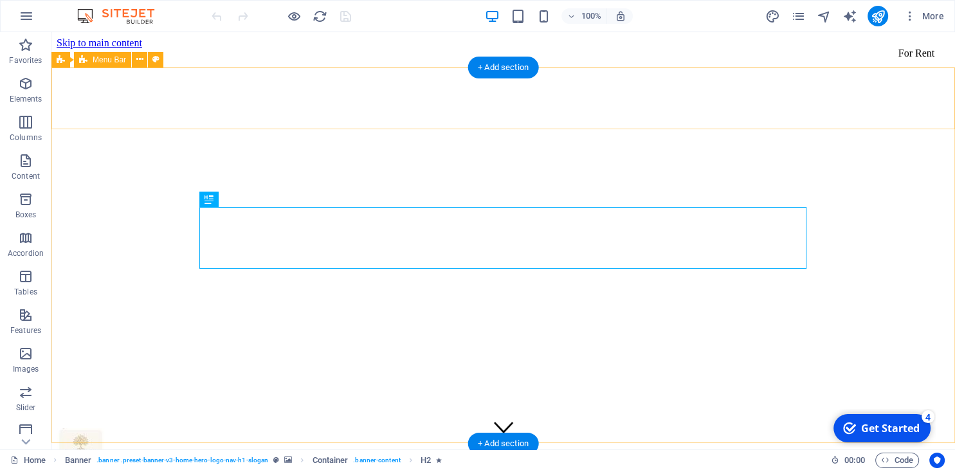
scroll to position [577, 0]
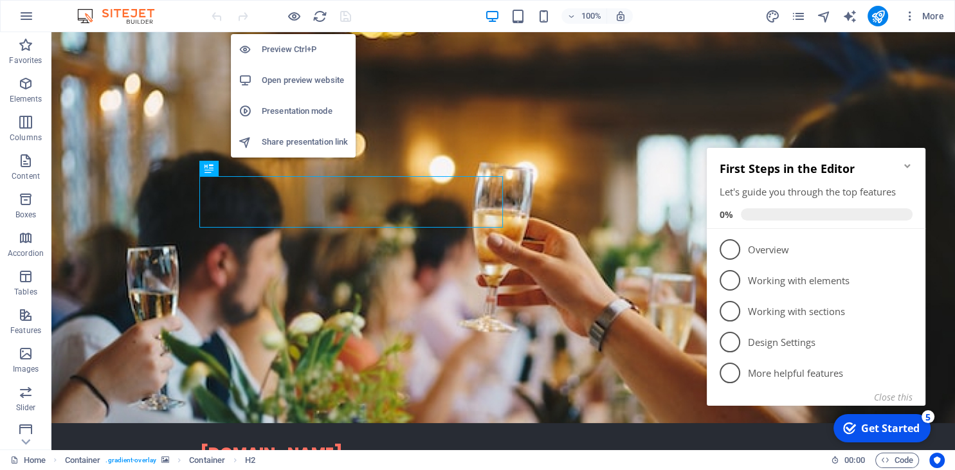
click at [278, 78] on h6 "Open preview website" at bounding box center [305, 80] width 86 height 15
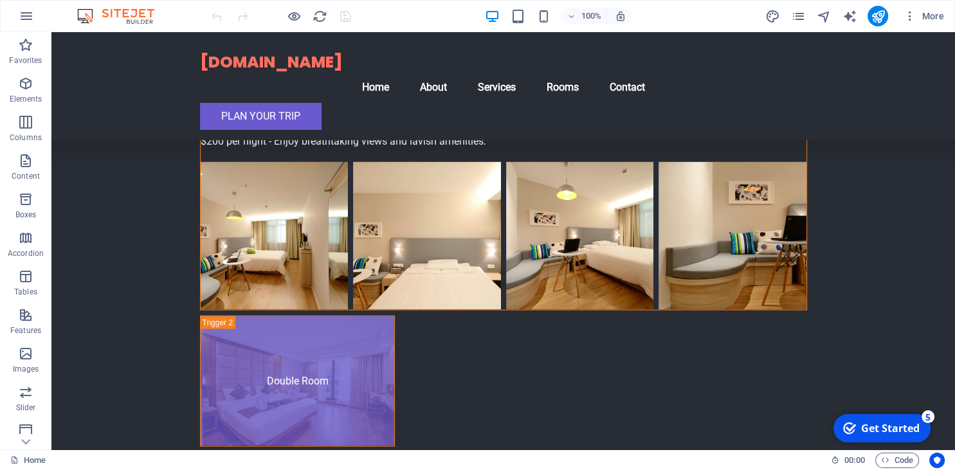
scroll to position [2538, 0]
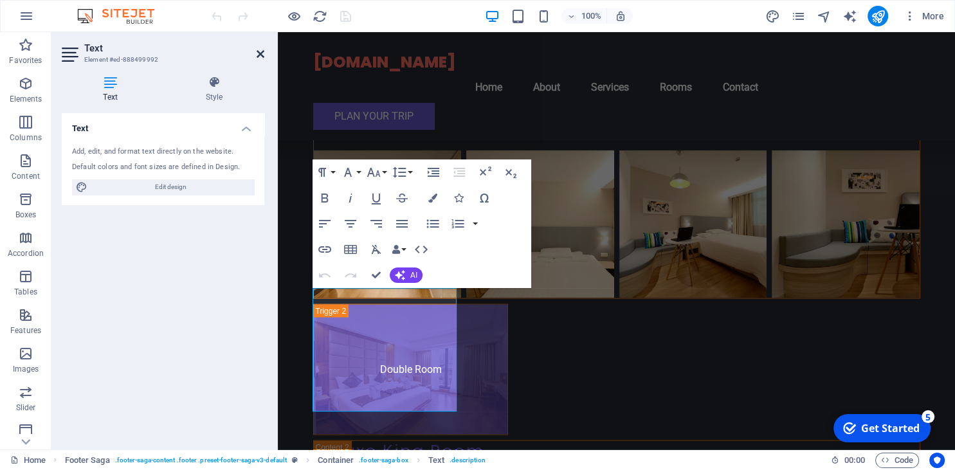
click at [260, 52] on icon at bounding box center [261, 54] width 8 height 10
